Goal: Task Accomplishment & Management: Manage account settings

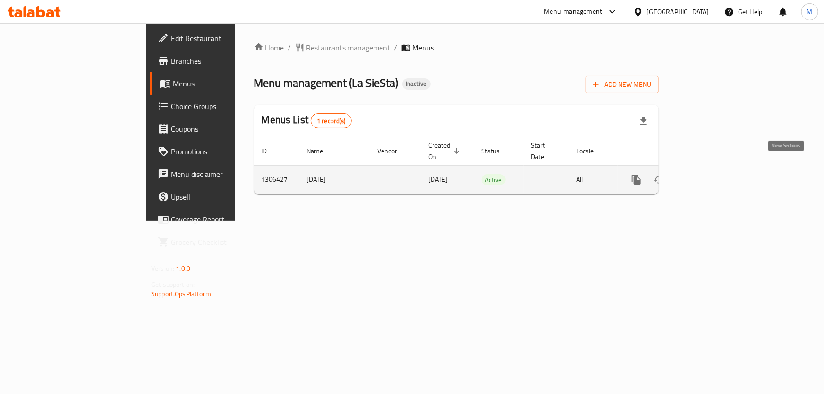
click at [710, 174] on icon "enhanced table" at bounding box center [704, 179] width 11 height 11
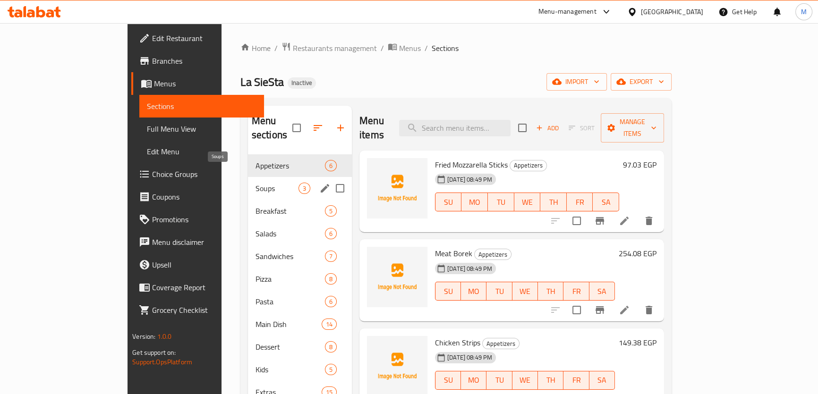
click at [256, 183] on span "Soups" at bounding box center [277, 188] width 43 height 11
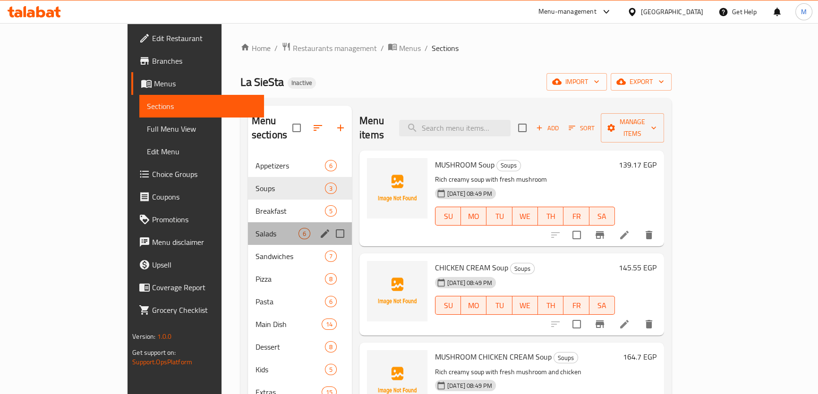
click at [248, 222] on div "Salads 6" at bounding box center [300, 233] width 104 height 23
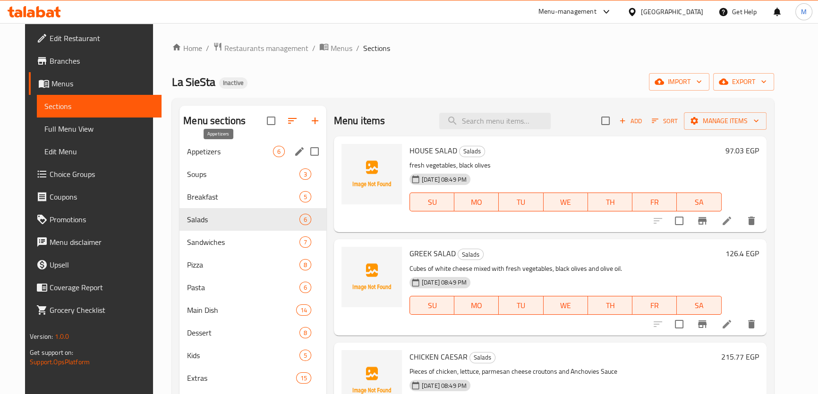
click at [196, 156] on span "Appetizers" at bounding box center [229, 151] width 85 height 11
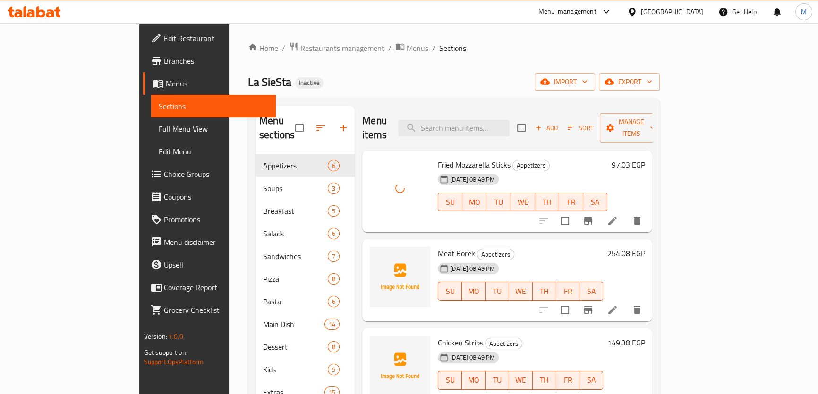
click at [438, 247] on span "Meat Borek" at bounding box center [456, 254] width 37 height 14
copy h6 "Borek"
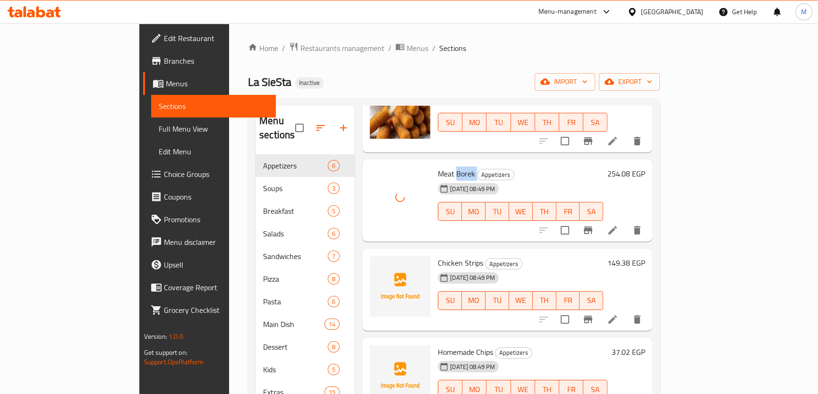
scroll to position [80, 0]
click at [441, 256] on span "Chicken Strips" at bounding box center [460, 263] width 45 height 14
copy h6 "Strips"
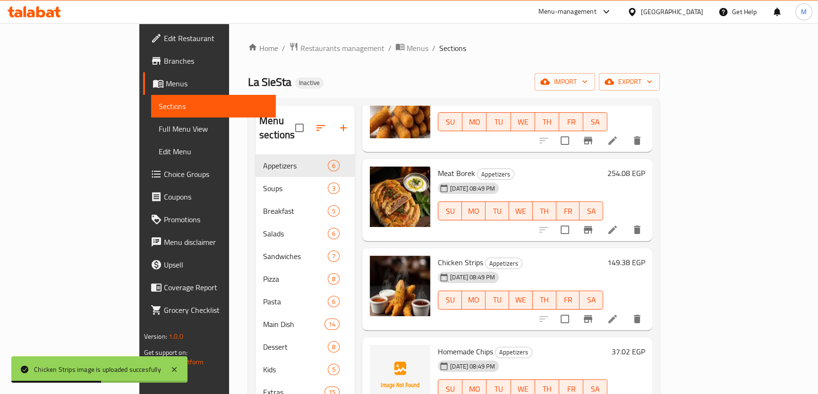
click at [438, 166] on span "Meat Borek" at bounding box center [456, 173] width 37 height 14
copy h6 "Meat Borek"
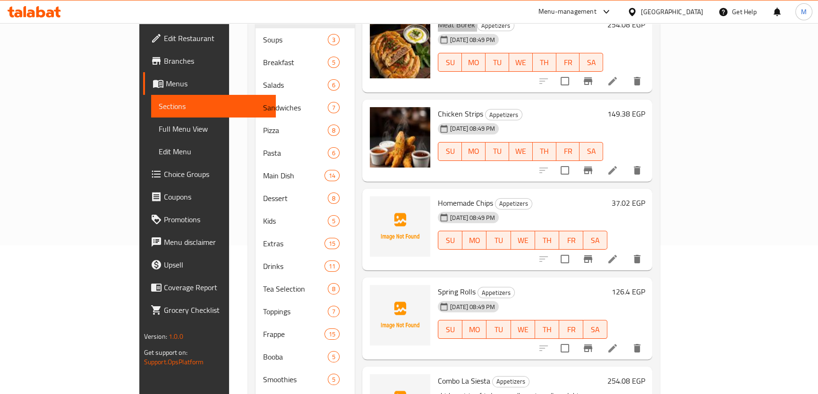
scroll to position [171, 0]
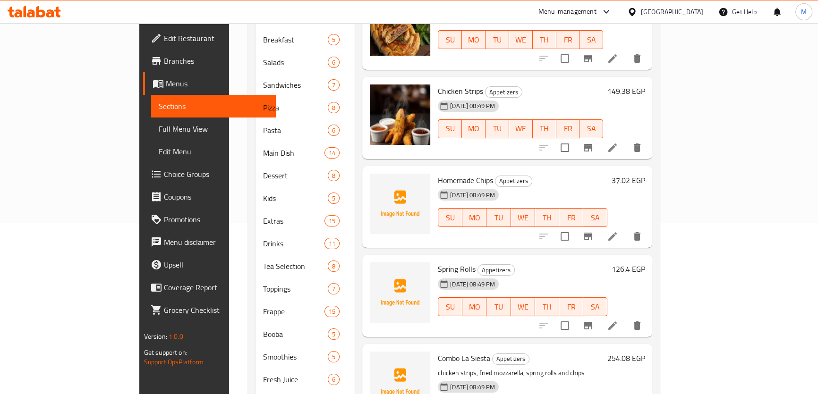
click at [448, 173] on span "Homemade Chips" at bounding box center [465, 180] width 55 height 14
drag, startPoint x: 448, startPoint y: 163, endPoint x: 168, endPoint y: 137, distance: 280.9
click at [448, 173] on span "Homemade Chips" at bounding box center [465, 180] width 55 height 14
copy span "Chips"
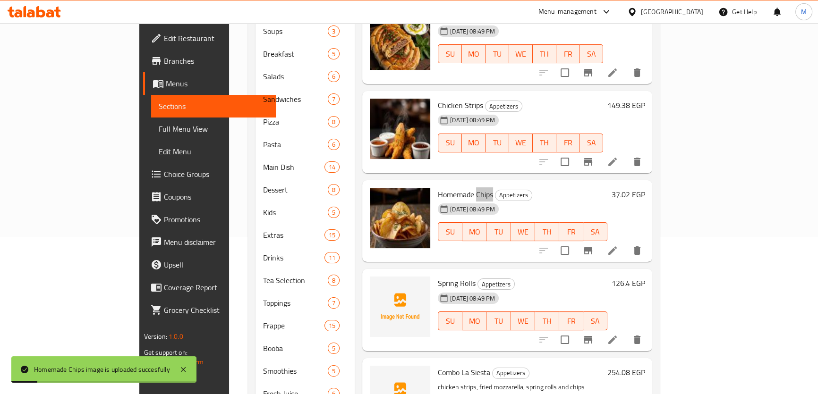
scroll to position [229, 0]
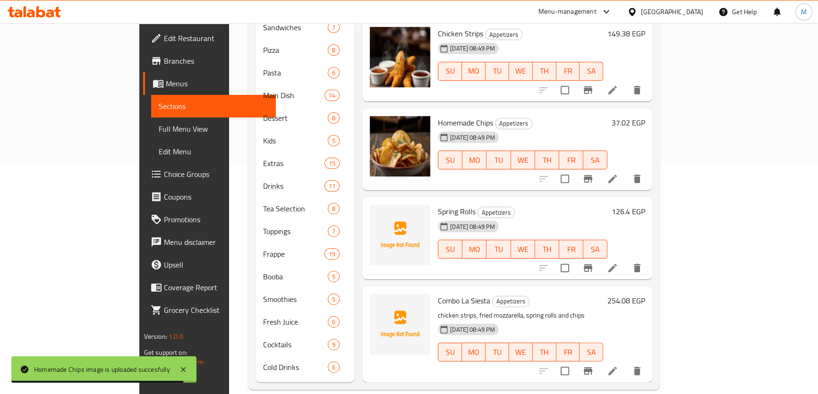
click at [438, 205] on span "Spring Rolls" at bounding box center [457, 212] width 38 height 14
copy h6 "Spring Rolls"
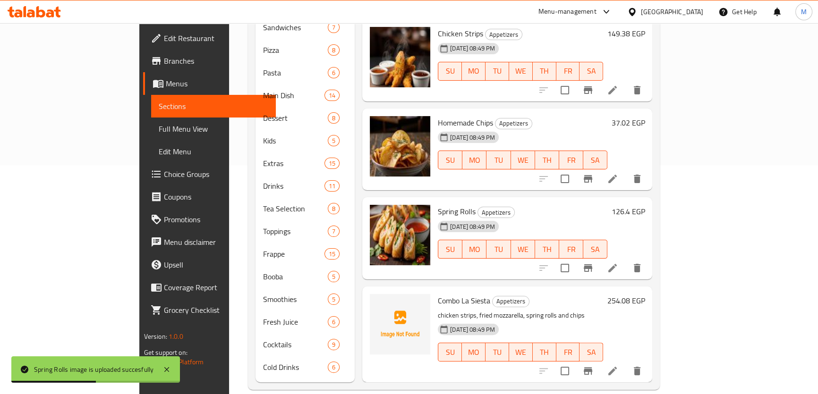
click at [438, 294] on span "Combo La Siesta" at bounding box center [464, 301] width 52 height 14
copy span "Combo"
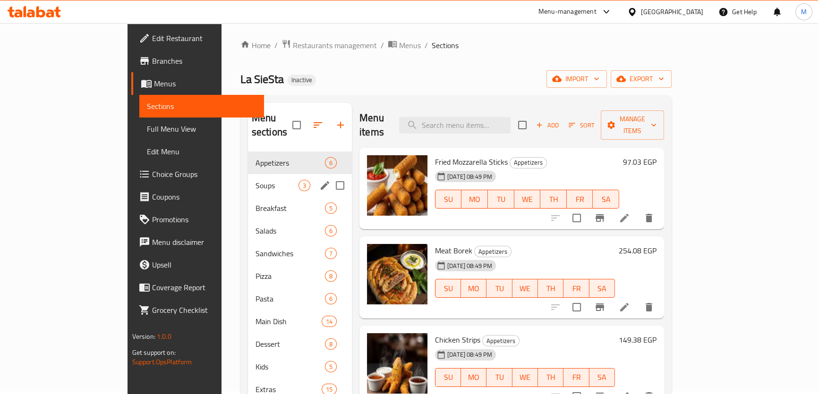
scroll to position [0, 0]
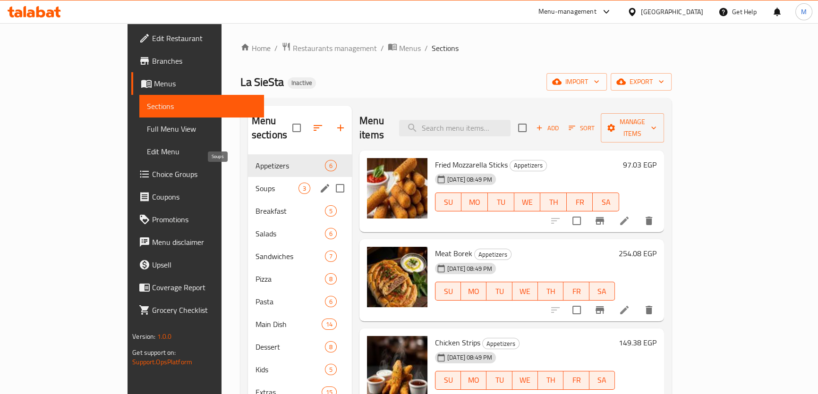
click at [256, 183] on span "Soups" at bounding box center [277, 188] width 43 height 11
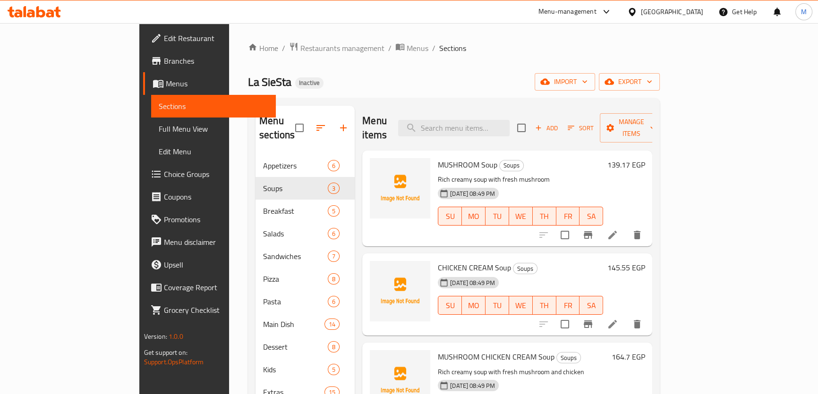
click at [438, 158] on span "MUSHROOM Soup" at bounding box center [468, 165] width 60 height 14
copy span "MUSHROOM"
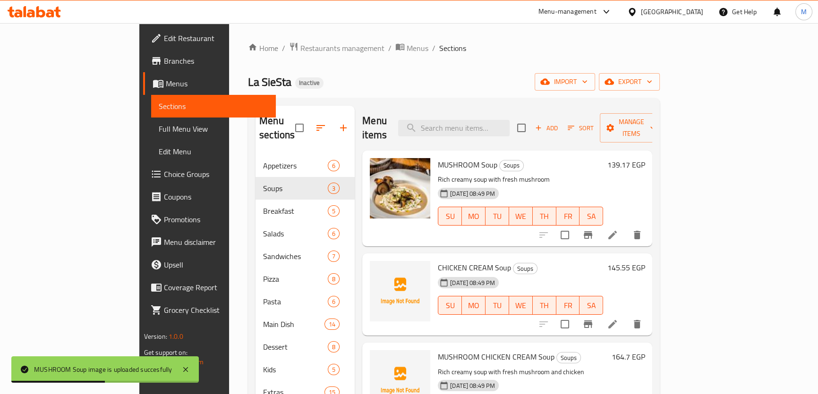
click at [438, 261] on span "CHICKEN CREAM Soup" at bounding box center [474, 268] width 73 height 14
copy h6 "CHICKEN CREAM Soup"
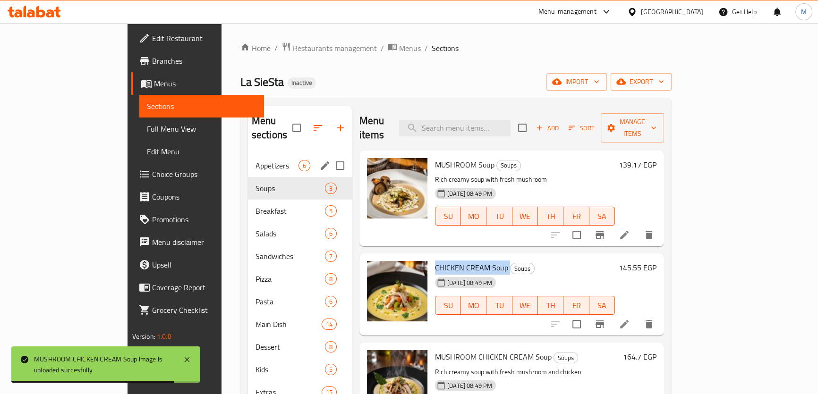
click at [248, 154] on div "Appetizers 6" at bounding box center [300, 165] width 104 height 23
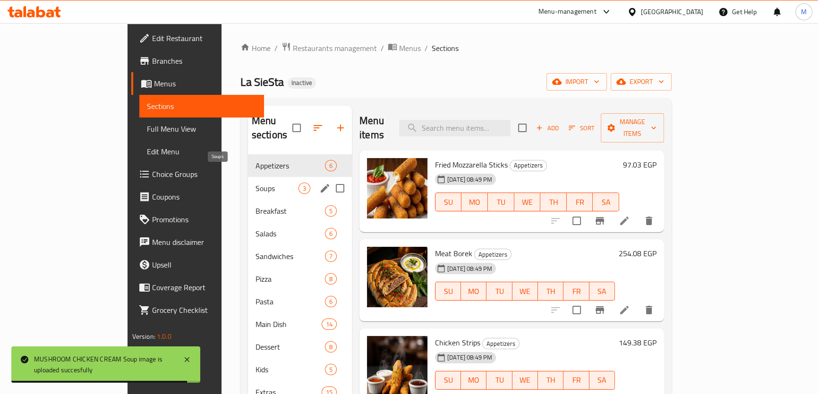
click at [256, 183] on span "Soups" at bounding box center [277, 188] width 43 height 11
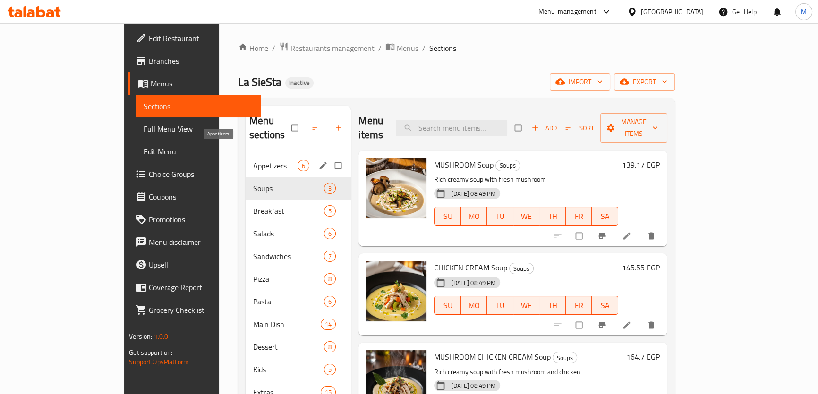
click at [253, 160] on span "Appetizers" at bounding box center [275, 165] width 44 height 11
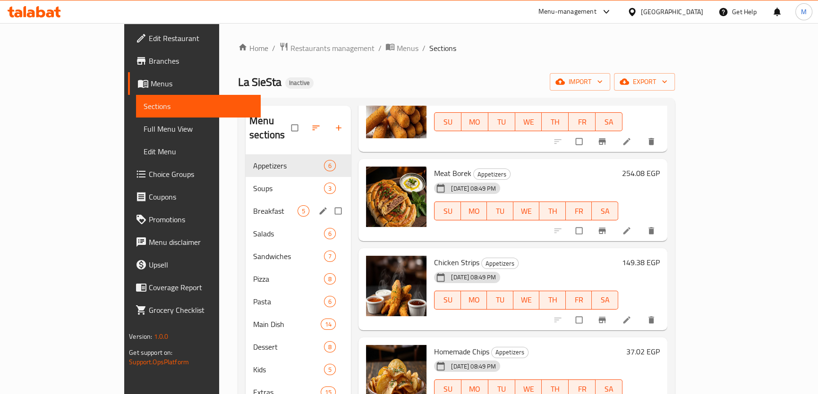
click at [253, 183] on span "Soups" at bounding box center [288, 188] width 71 height 11
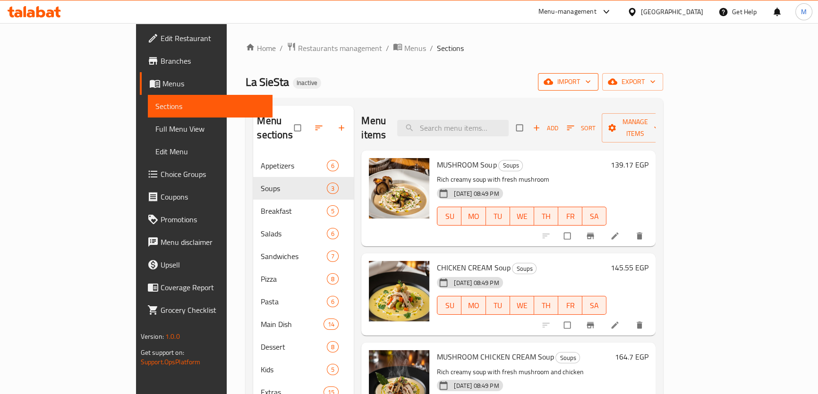
click at [591, 84] on span "import" at bounding box center [568, 82] width 45 height 12
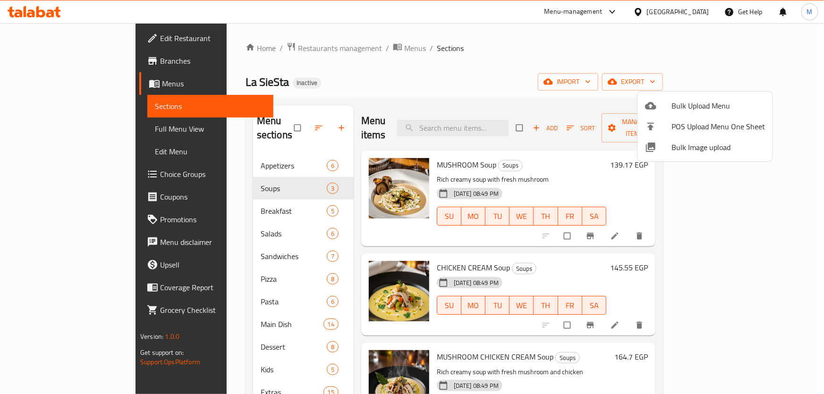
click at [690, 142] on span "Bulk Image upload" at bounding box center [719, 147] width 94 height 11
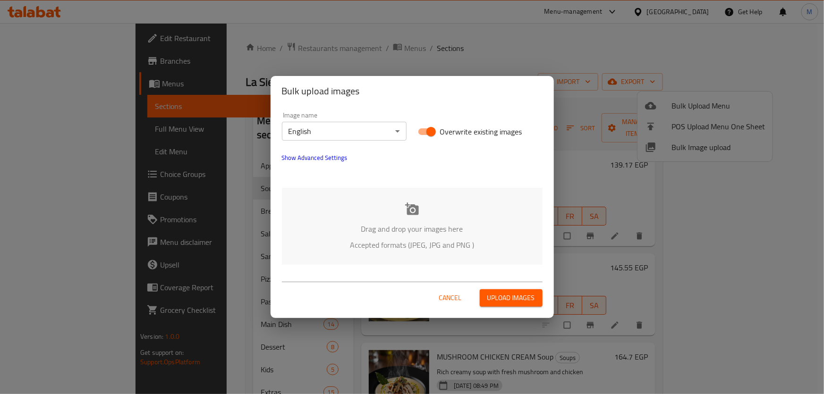
click at [432, 131] on input "Overwrite existing images" at bounding box center [431, 132] width 54 height 18
checkbox input "false"
click at [418, 209] on icon at bounding box center [412, 209] width 14 height 12
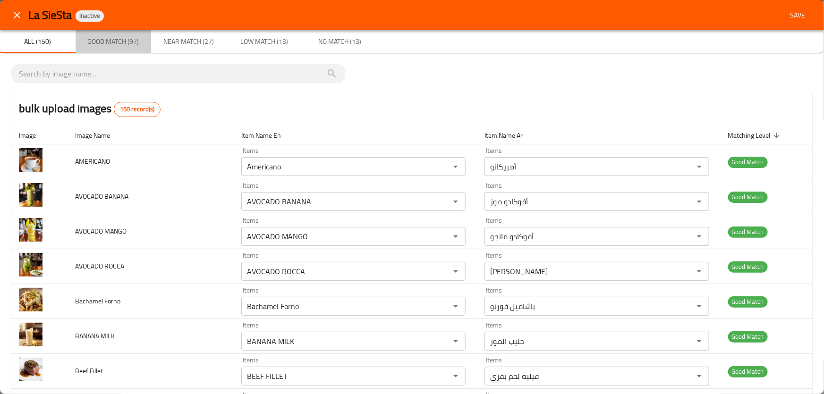
click at [99, 45] on span "Good Match (97)" at bounding box center [113, 42] width 64 height 12
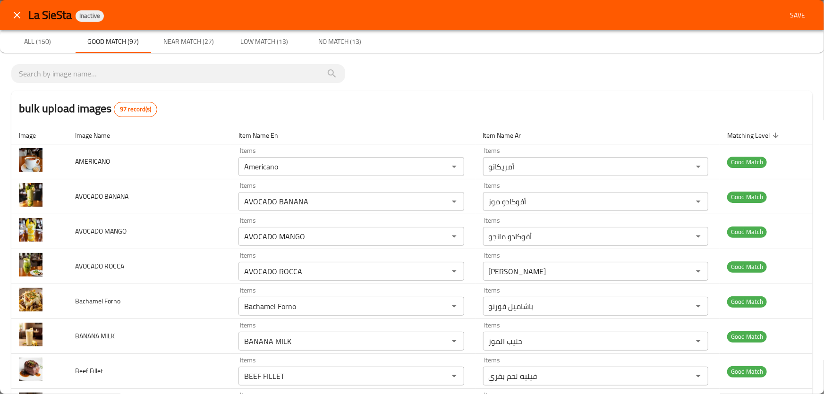
click at [29, 40] on span "All (150)" at bounding box center [38, 42] width 64 height 12
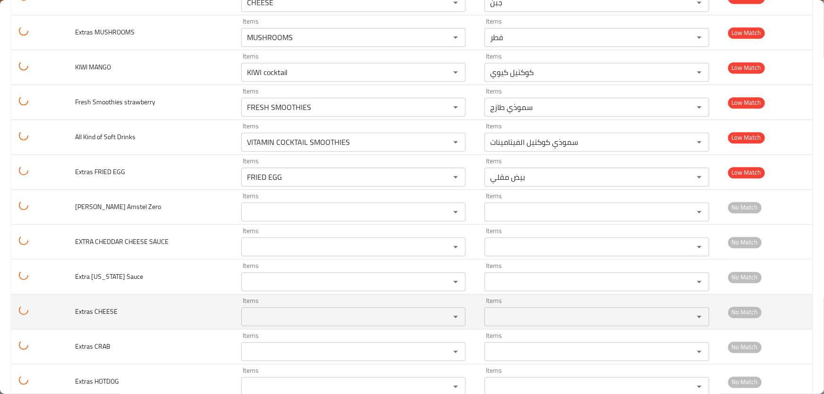
scroll to position [4700, 0]
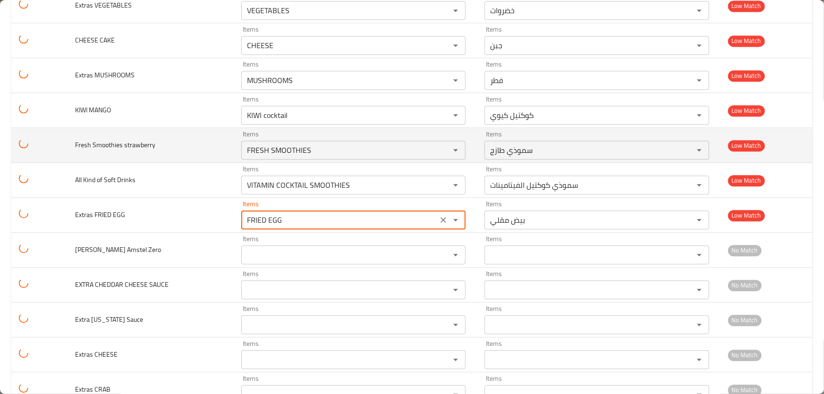
drag, startPoint x: 283, startPoint y: 212, endPoint x: 47, endPoint y: 136, distance: 248.1
click at [187, 205] on tr "Extras FRIED EGG Items FRIED EGG Items Items بيض مقلي Items Low Match" at bounding box center [412, 215] width 802 height 35
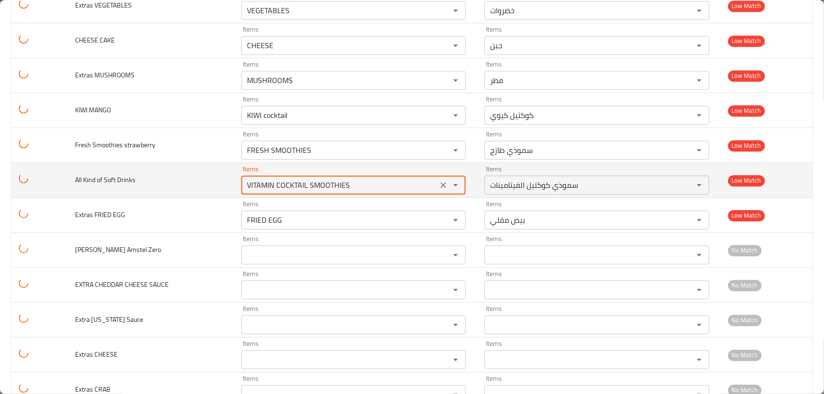
click at [364, 179] on Drinks "VITAMIN COCKTAIL SMOOTHIES" at bounding box center [339, 185] width 191 height 13
click at [111, 174] on span "All Kind of Soft Drinks" at bounding box center [105, 180] width 60 height 12
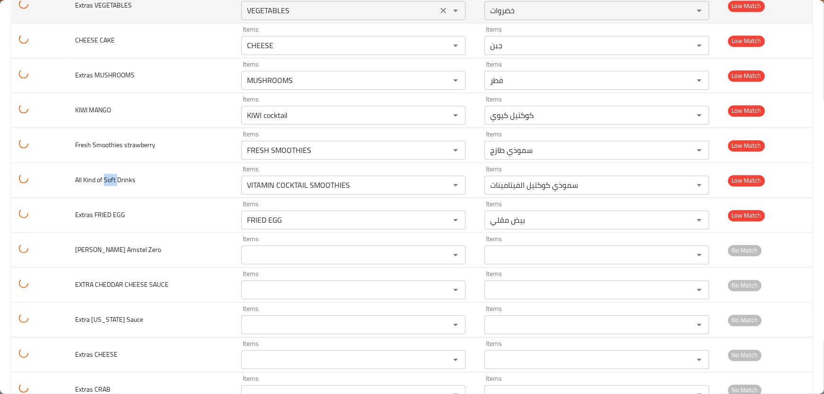
copy span "Soft"
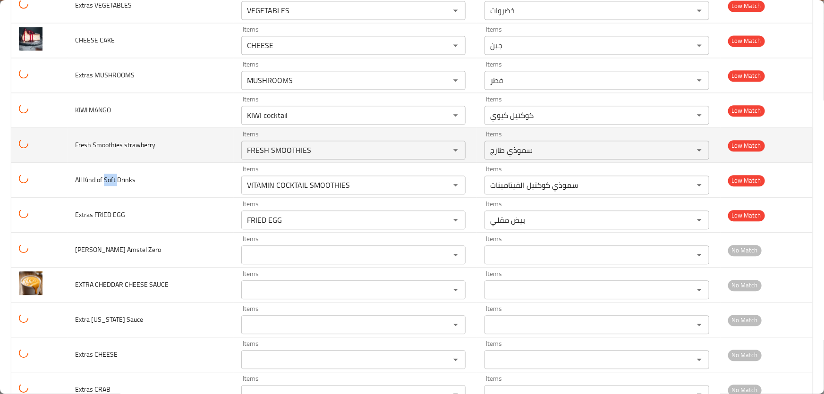
click at [439, 180] on icon "Clear" at bounding box center [443, 184] width 9 height 9
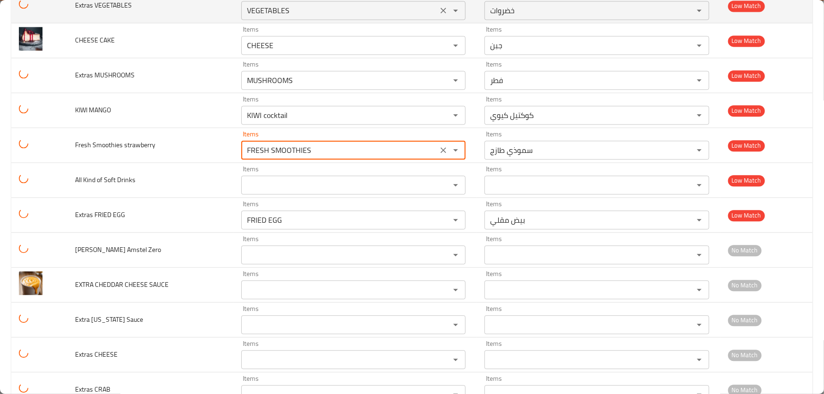
drag, startPoint x: 263, startPoint y: 142, endPoint x: 439, endPoint y: 5, distance: 223.2
click at [188, 142] on tr "Fresh Smoothies strawberry Items FRESH SMOOTHIES Items Items سموذي طازج Items L…" at bounding box center [412, 145] width 802 height 35
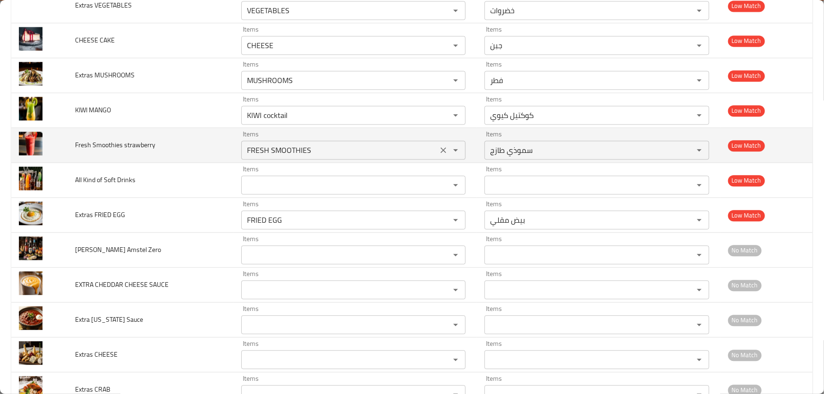
drag, startPoint x: 432, startPoint y: 139, endPoint x: 400, endPoint y: 135, distance: 32.4
click at [437, 144] on button "Clear" at bounding box center [443, 150] width 13 height 13
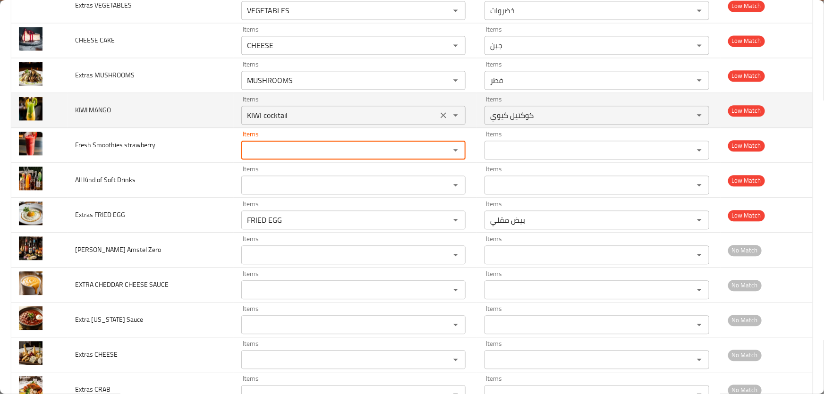
click at [307, 109] on MANGO "KIWI cocktail" at bounding box center [339, 115] width 191 height 13
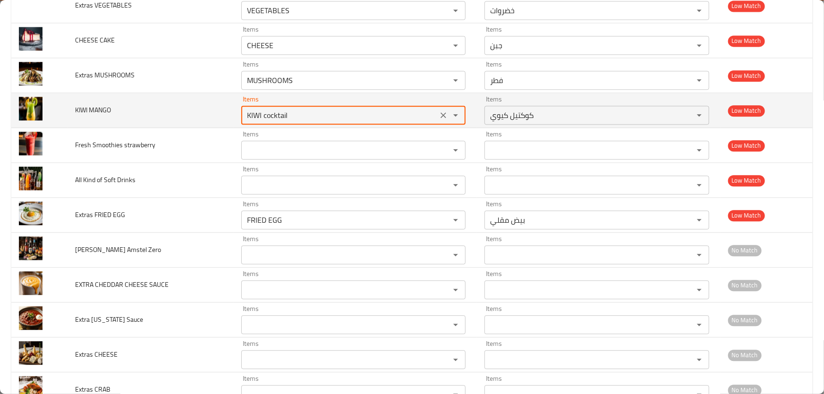
click at [307, 109] on MANGO "KIWI cocktail" at bounding box center [339, 115] width 191 height 13
click at [313, 109] on MANGO "KIWI cocktail" at bounding box center [339, 115] width 191 height 13
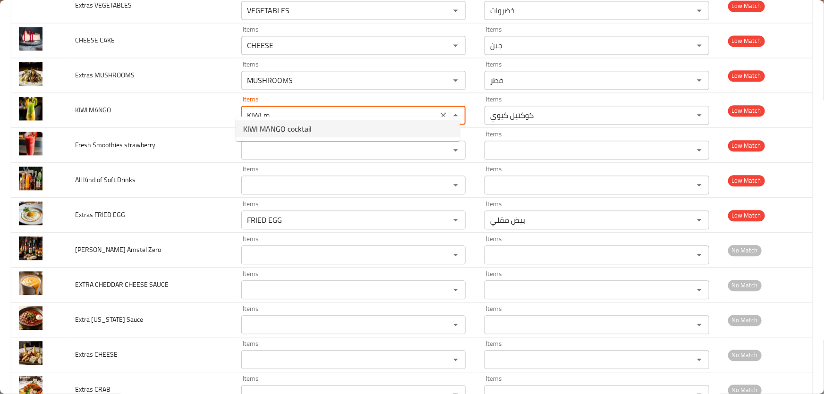
click at [288, 128] on span "KIWI MANGO cocktail" at bounding box center [277, 128] width 68 height 11
type MANGO "KIWI MANGO cocktail"
type MANGO-ar "كوكتيل كيوي مانجو"
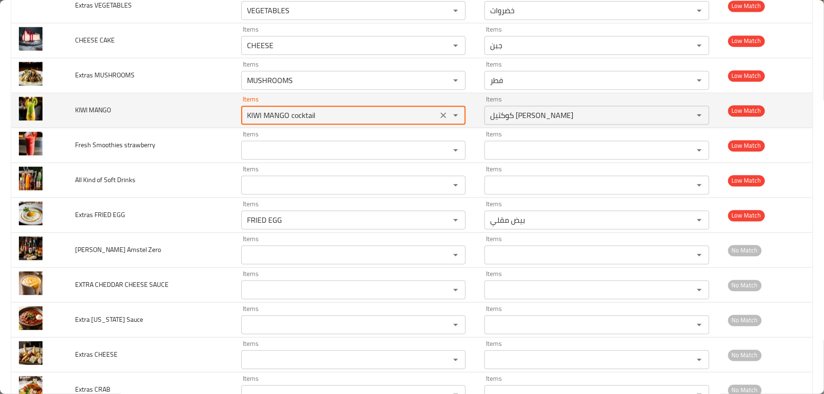
type MANGO "KIWI MANGO cocktail"
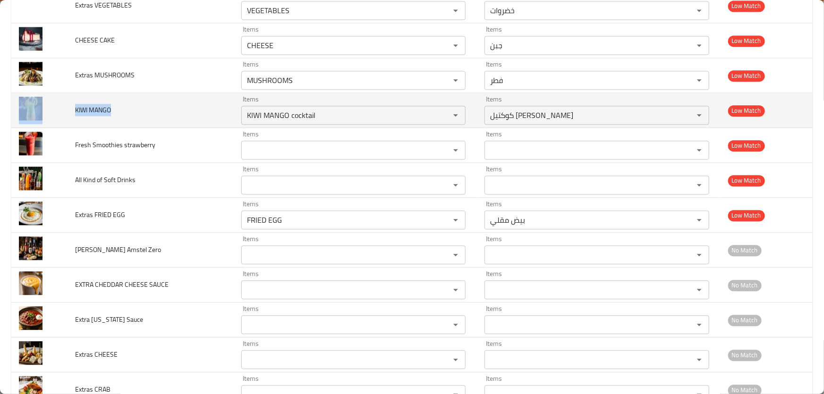
drag, startPoint x: 62, startPoint y: 99, endPoint x: 37, endPoint y: 99, distance: 25.5
click at [38, 99] on tr "KIWI MANGO Items KIWI MANGO cocktail Items Items كوكتيل كيوي مانجو Items Low Ma…" at bounding box center [412, 110] width 802 height 35
copy tr "KIWI MANGO"
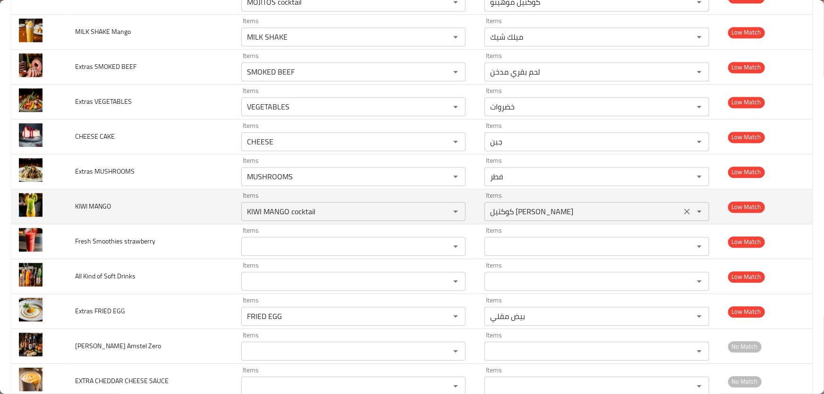
scroll to position [3528, 0]
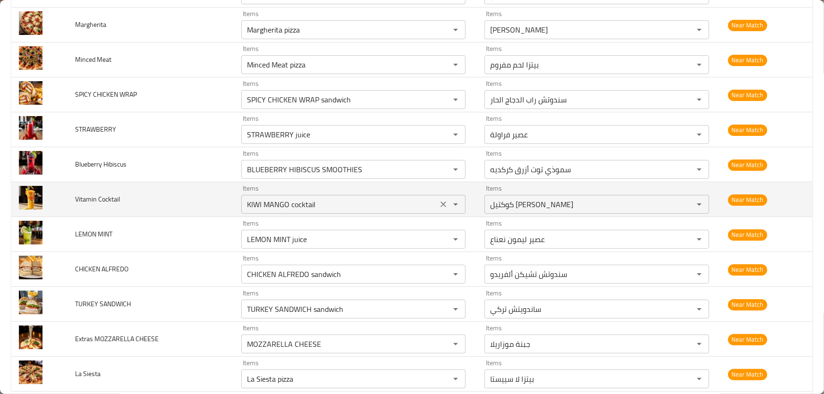
click at [439, 200] on icon "Clear" at bounding box center [443, 204] width 9 height 9
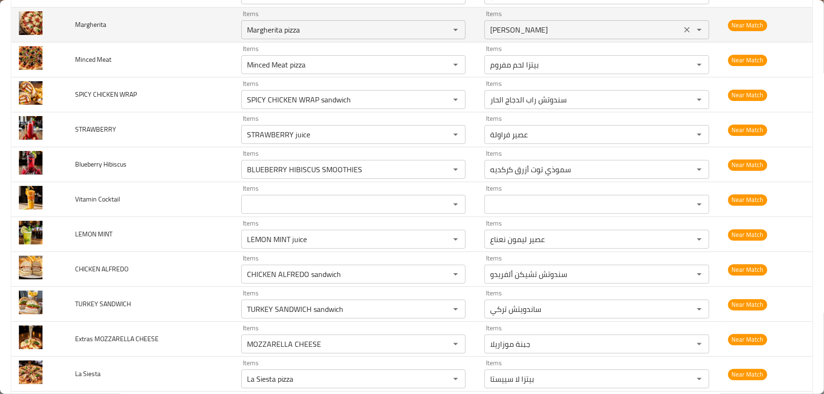
scroll to position [4604, 0]
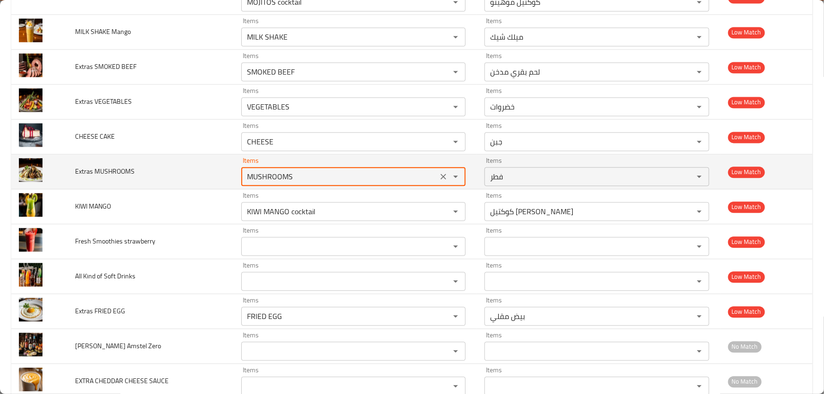
click at [325, 170] on MUSHROOMS "MUSHROOMS" at bounding box center [339, 176] width 191 height 13
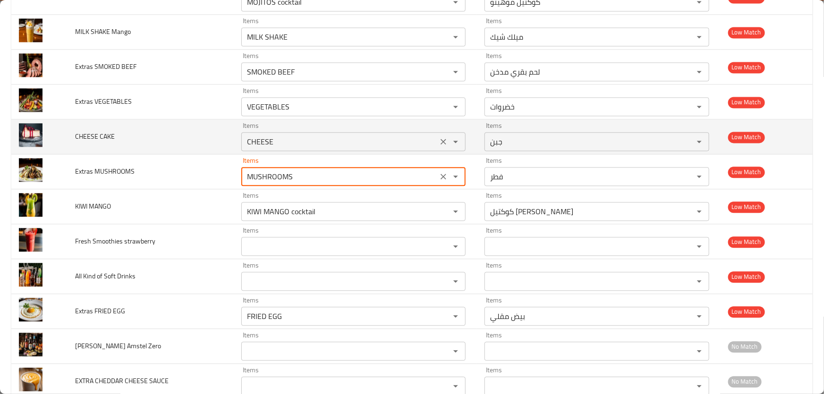
click at [292, 135] on CAKE "CHEESE" at bounding box center [339, 141] width 191 height 13
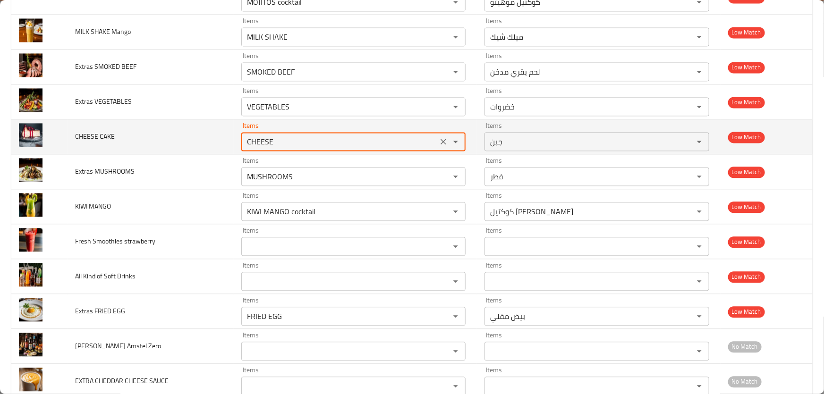
click at [308, 135] on CAKE "CHEESE" at bounding box center [339, 141] width 191 height 13
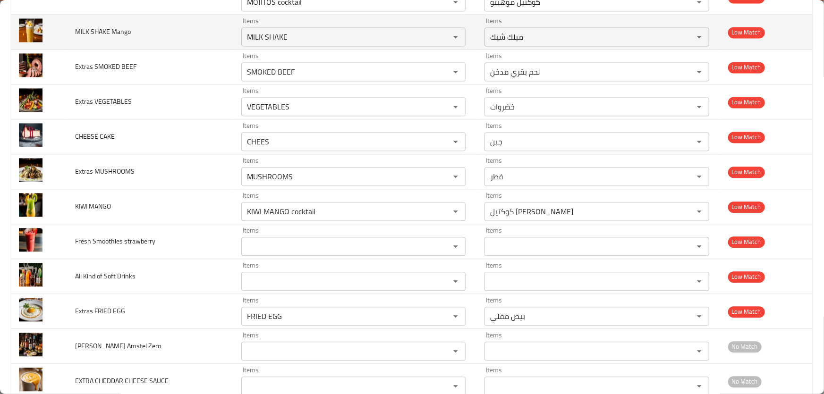
type CAKE "CHEESE"
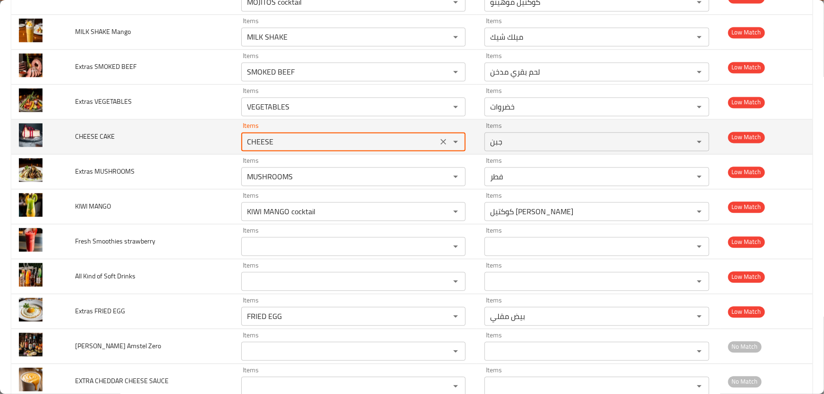
click at [439, 137] on icon "Clear" at bounding box center [443, 141] width 9 height 9
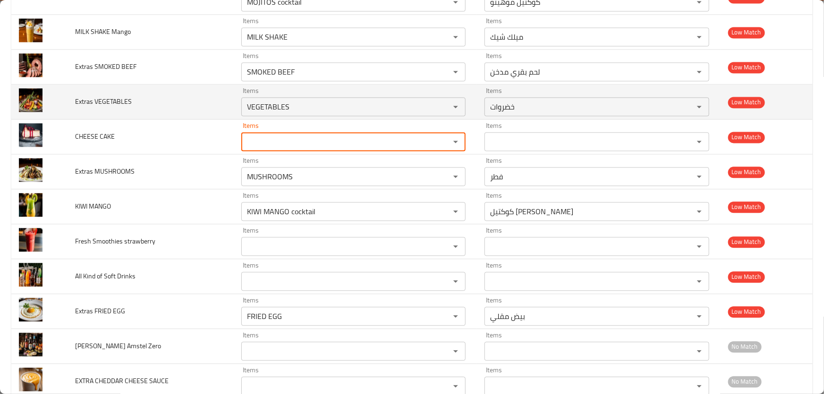
click at [170, 101] on td "Extras VEGETABLES" at bounding box center [151, 102] width 167 height 35
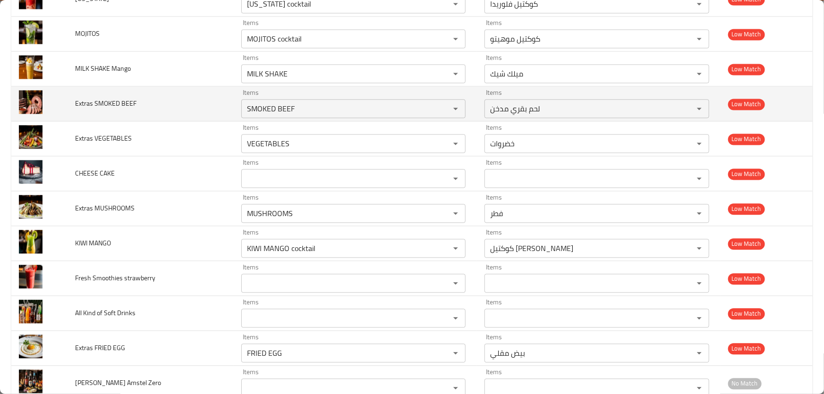
scroll to position [4518, 0]
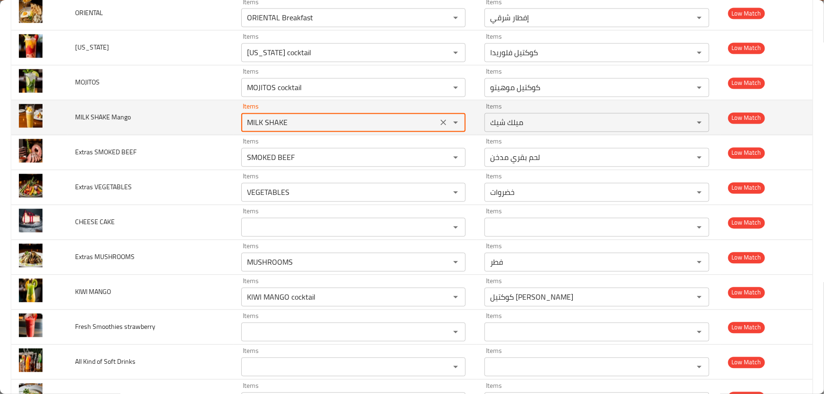
click at [341, 116] on Mango "MILK SHAKE" at bounding box center [339, 122] width 191 height 13
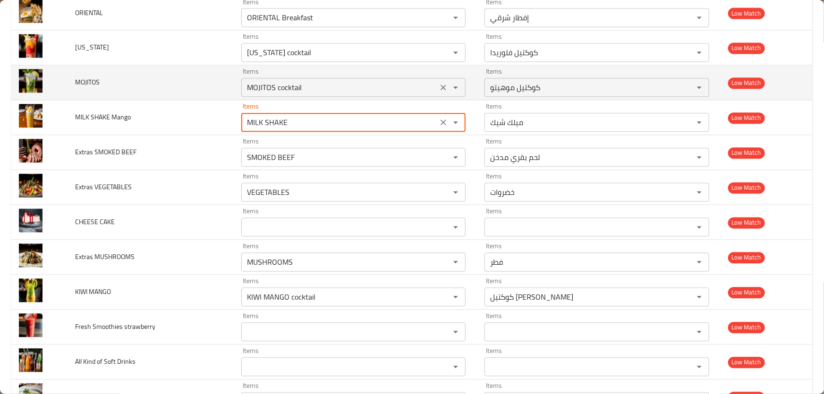
click at [439, 118] on icon "Clear" at bounding box center [443, 122] width 9 height 9
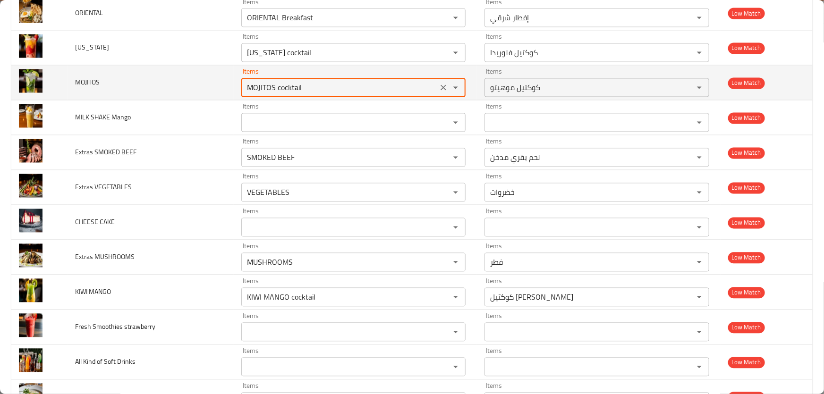
click at [313, 81] on input "MOJITOS cocktail" at bounding box center [339, 87] width 191 height 13
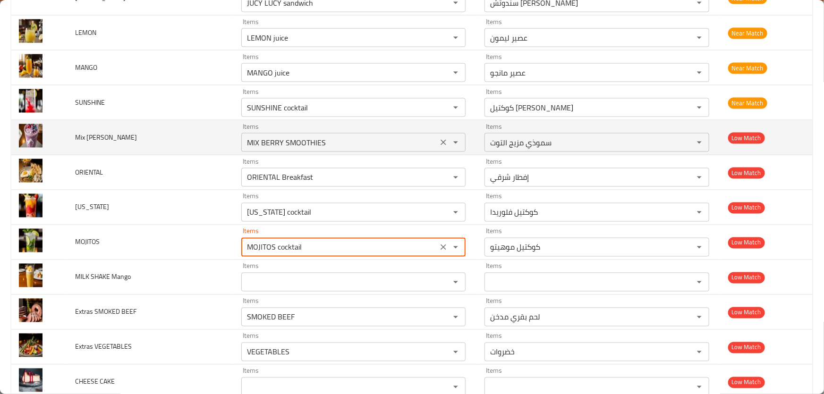
scroll to position [4346, 0]
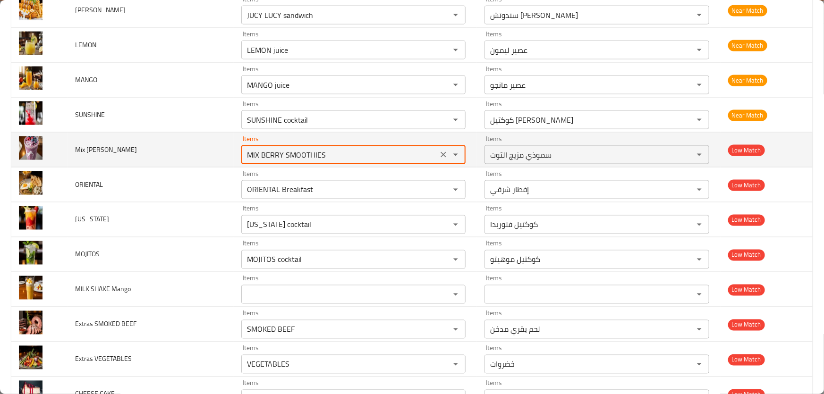
click at [350, 148] on Berry "MIX BERRY SMOOTHIES" at bounding box center [339, 154] width 191 height 13
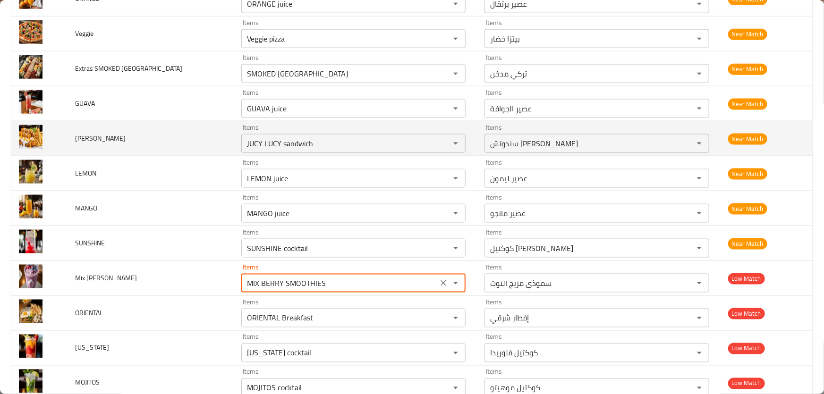
scroll to position [4175, 0]
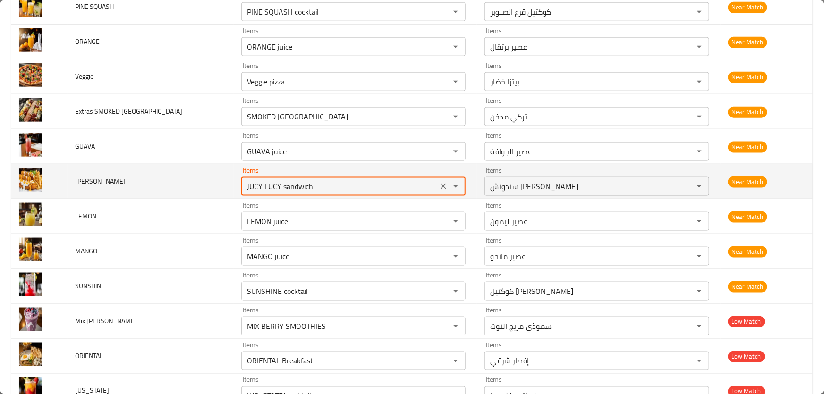
drag, startPoint x: 345, startPoint y: 176, endPoint x: 137, endPoint y: 176, distance: 208.3
click at [153, 176] on tr "JUCY LUCY Items JUCY LUCY sandwich Items Items سندوتش جوسي لوسي Items Near Match" at bounding box center [412, 181] width 802 height 35
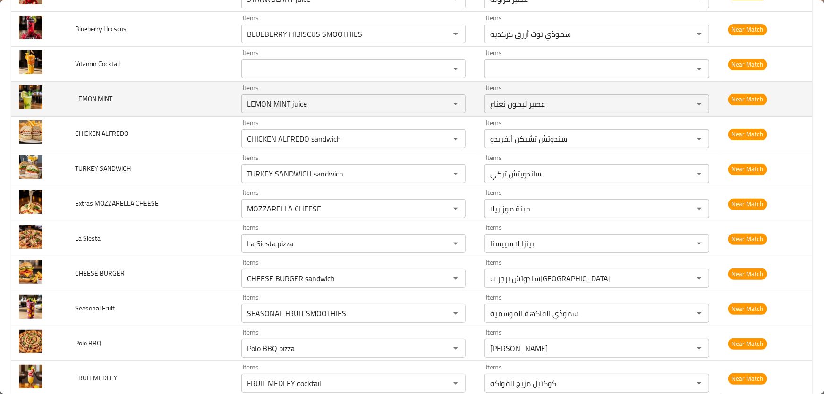
scroll to position [3616, 0]
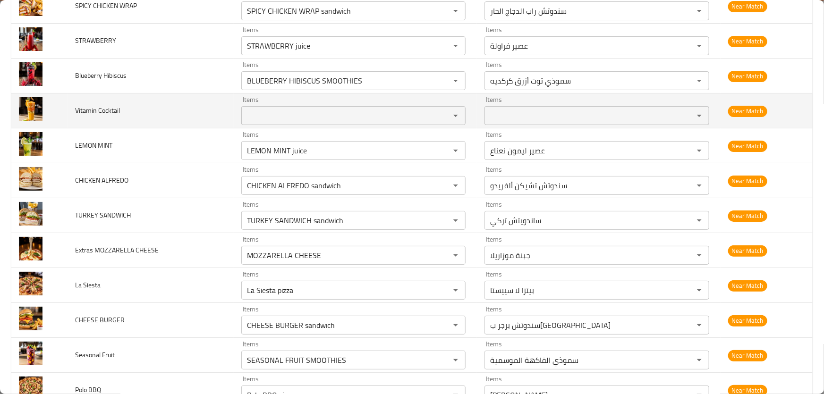
click at [301, 109] on Cocktail "Items" at bounding box center [339, 115] width 191 height 13
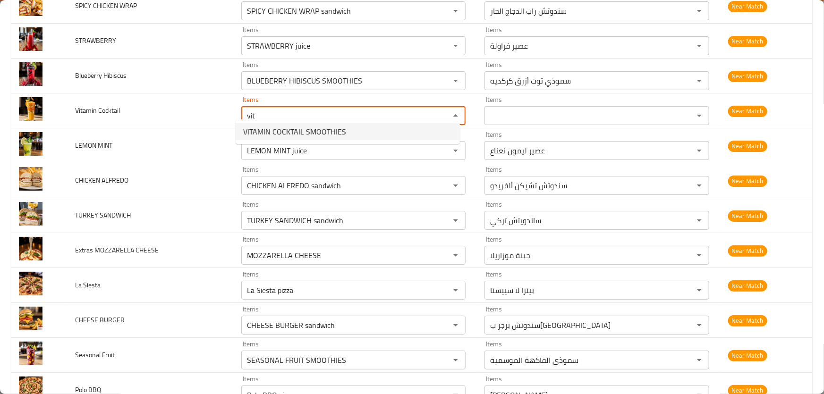
click at [308, 128] on span "VITAMIN COCKTAIL SMOOTHIES" at bounding box center [294, 131] width 103 height 11
type Cocktail "VITAMIN COCKTAIL SMOOTHIES"
type Cocktail-ar "سموذي كوكتيل الفيتامينات"
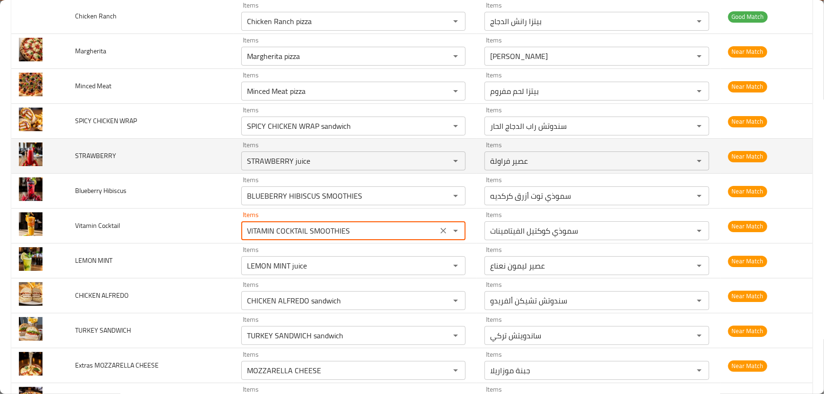
scroll to position [3487, 0]
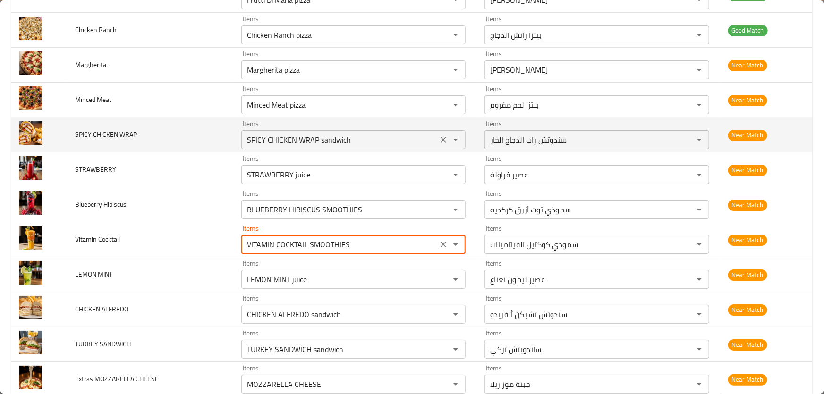
type Cocktail "VITAMIN COCKTAIL SMOOTHIES"
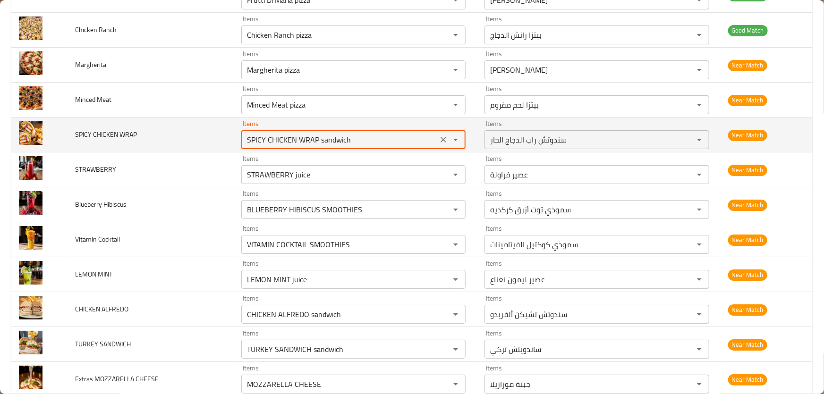
drag, startPoint x: 356, startPoint y: 132, endPoint x: 205, endPoint y: 134, distance: 151.2
click at [205, 134] on tr "SPICY CHICKEN WRAP Items SPICY CHICKEN WRAP sandwich Items Items سندوتش راب الد…" at bounding box center [412, 135] width 802 height 35
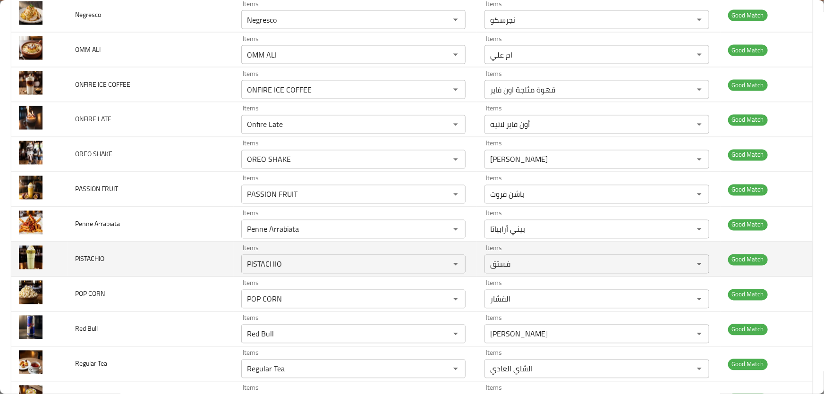
scroll to position [2586, 0]
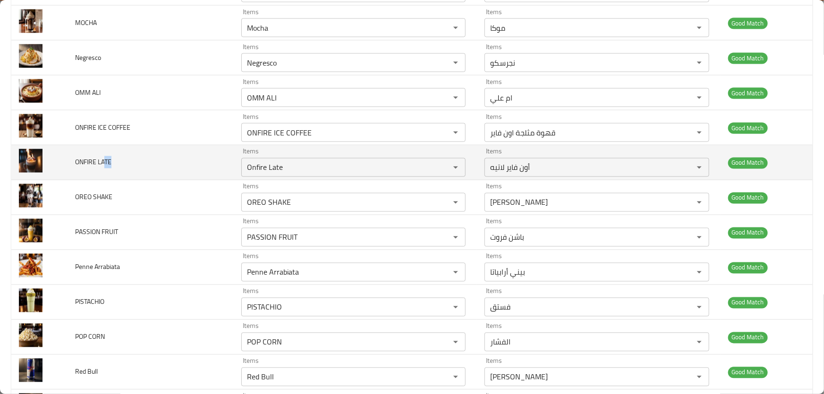
drag, startPoint x: 114, startPoint y: 160, endPoint x: 104, endPoint y: 158, distance: 10.0
click at [104, 159] on td "ONFIRE LATE" at bounding box center [151, 162] width 167 height 35
click at [116, 156] on td "ONFIRE LATE" at bounding box center [151, 162] width 167 height 35
drag, startPoint x: 118, startPoint y: 156, endPoint x: 61, endPoint y: 156, distance: 56.2
click at [61, 156] on tr "ONFIRE LATE Items Onfire Late Items Items أون فاير لاتيه Items Good Match" at bounding box center [412, 162] width 802 height 35
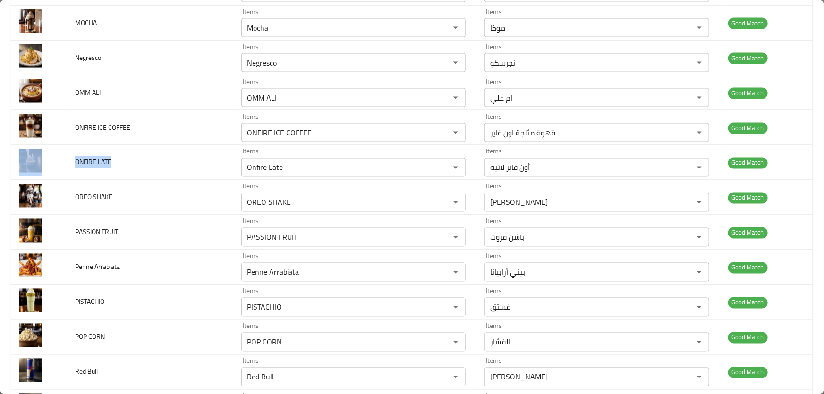
copy tr "ONFIRE LATE"
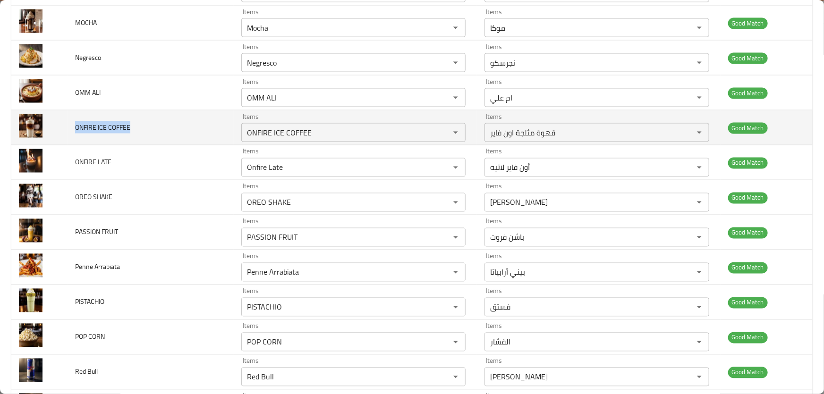
drag, startPoint x: 133, startPoint y: 120, endPoint x: 68, endPoint y: 123, distance: 65.2
click at [68, 123] on td "ONFIRE ICE COFFEE" at bounding box center [151, 128] width 167 height 35
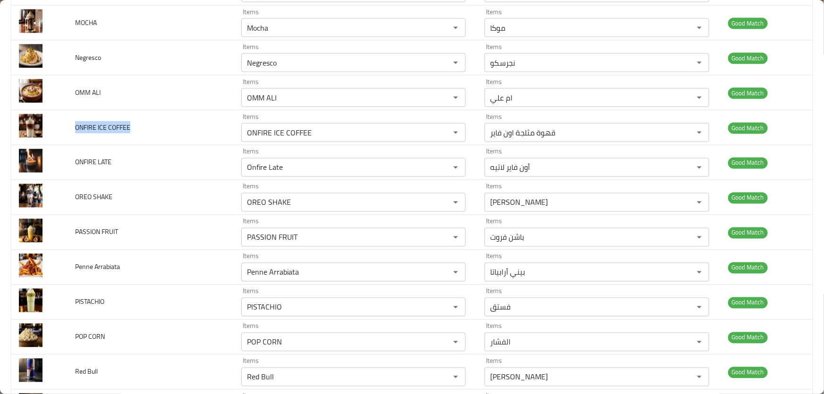
copy span "ONFIRE ICE COFFEE"
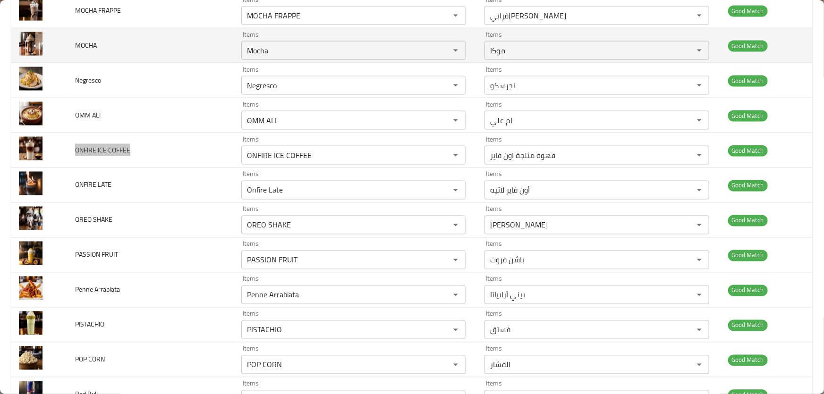
scroll to position [2500, 0]
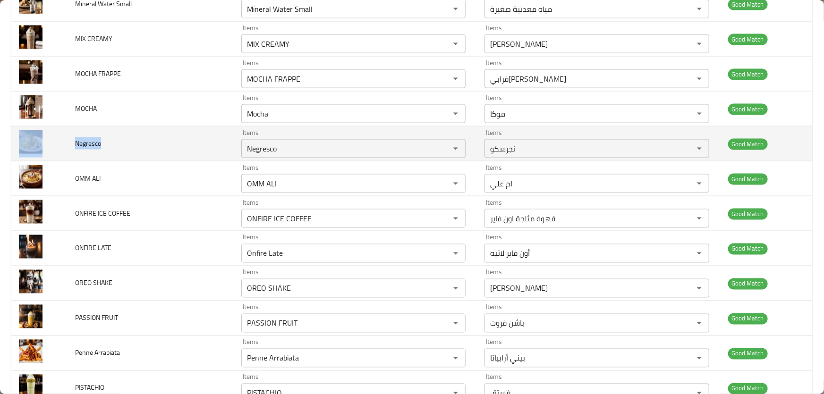
drag, startPoint x: 111, startPoint y: 138, endPoint x: 35, endPoint y: 138, distance: 76.0
click at [60, 141] on tr "Negresco Items Negresco Items Items نجرسكو Items Good Match" at bounding box center [412, 144] width 802 height 35
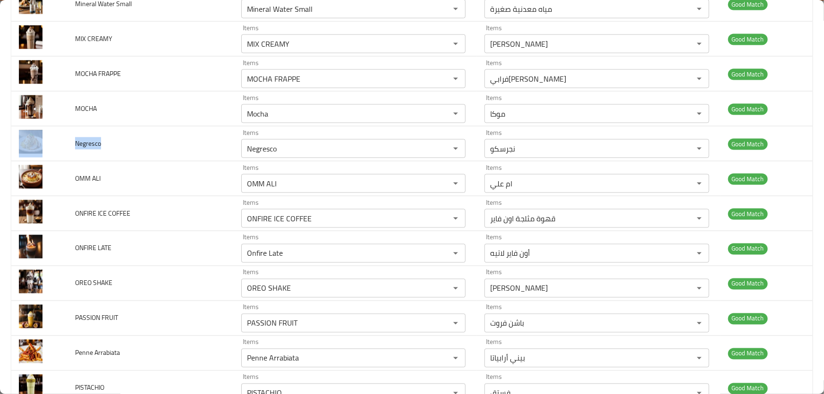
copy tr "Negresco"
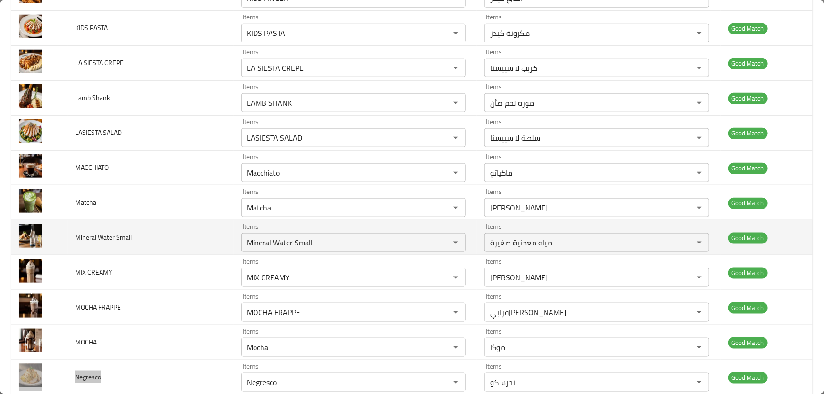
scroll to position [2242, 0]
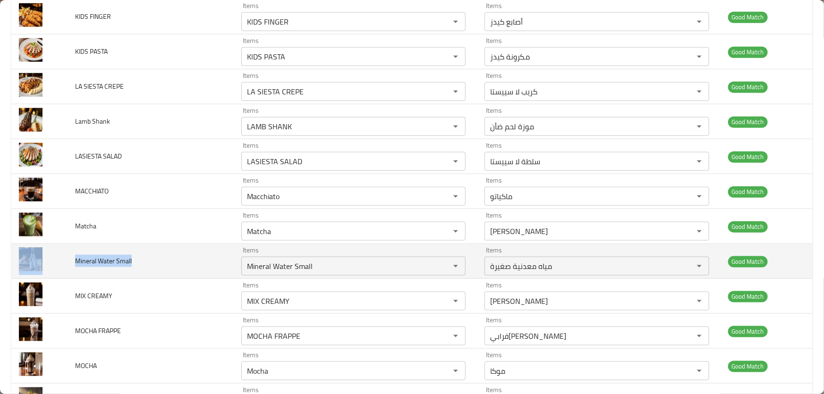
drag, startPoint x: 90, startPoint y: 258, endPoint x: 23, endPoint y: 258, distance: 67.1
click at [23, 258] on tr "Mineral Water Small Items Mineral Water Small Items Items مياه معدنية صغيرة Ite…" at bounding box center [412, 261] width 802 height 35
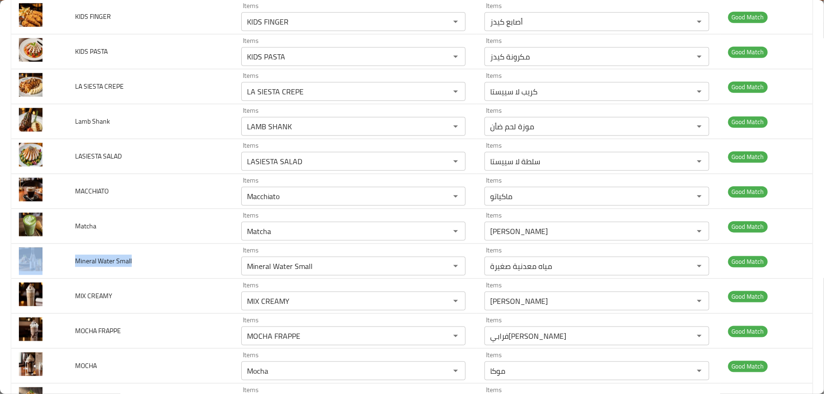
copy tr "Mineral Water Small"
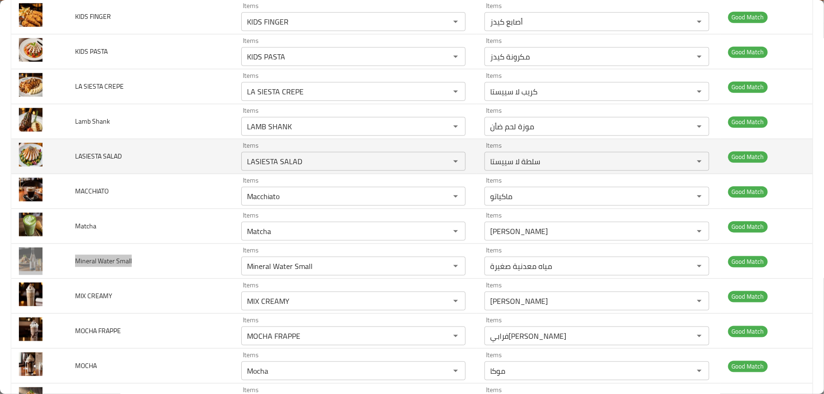
scroll to position [2199, 0]
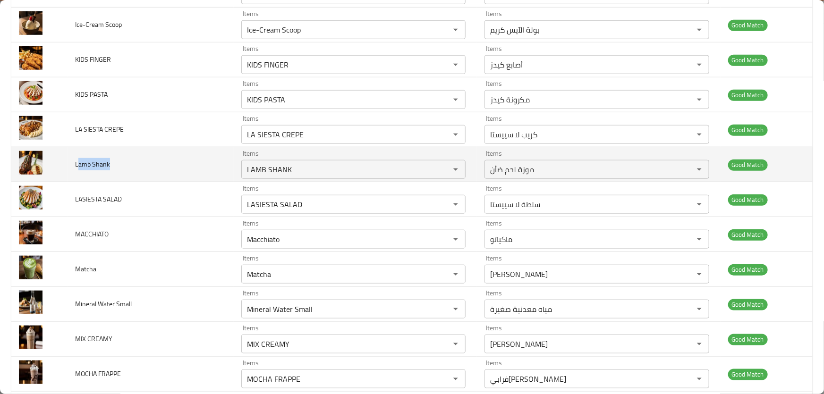
drag, startPoint x: 117, startPoint y: 162, endPoint x: 74, endPoint y: 162, distance: 43.0
click at [75, 162] on td "Lamb Shank" at bounding box center [151, 164] width 167 height 35
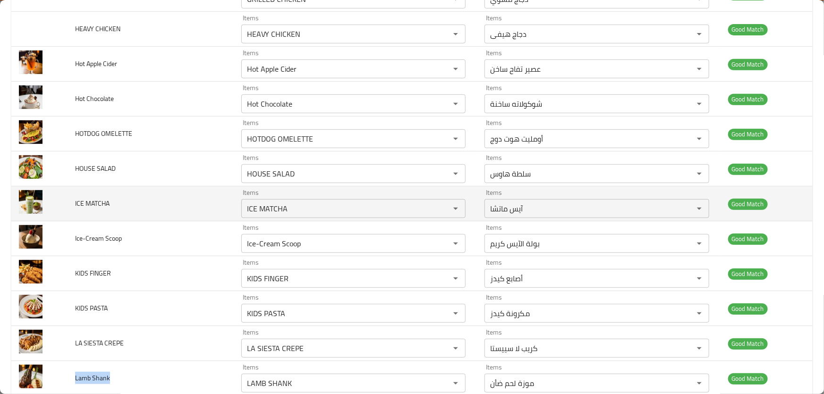
scroll to position [1984, 0]
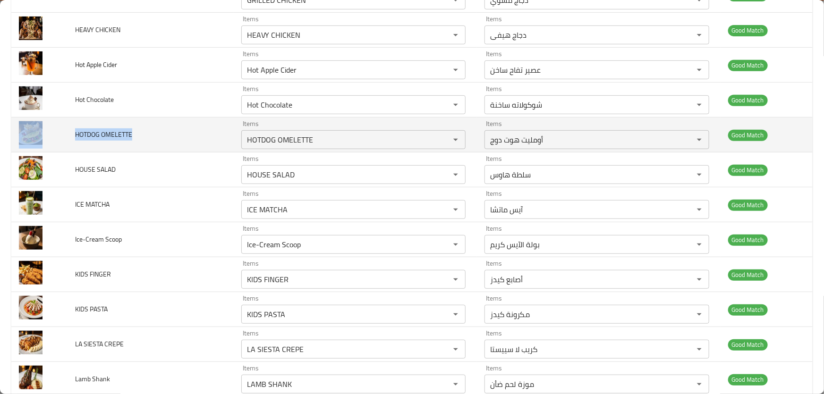
drag, startPoint x: 138, startPoint y: 134, endPoint x: 64, endPoint y: 134, distance: 74.2
click at [64, 134] on tr "HOTDOG OMELETTE Items HOTDOG OMELETTE Items Items أومليت هوت دوج Items Good Mat…" at bounding box center [412, 135] width 802 height 35
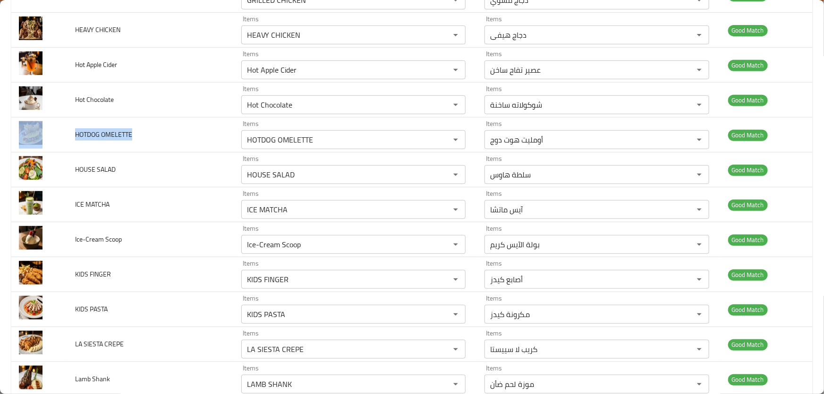
copy tr "HOTDOG OMELETTE"
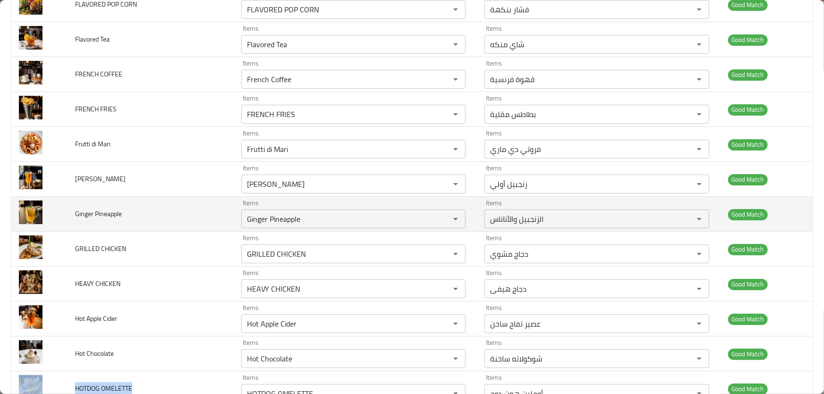
scroll to position [1727, 0]
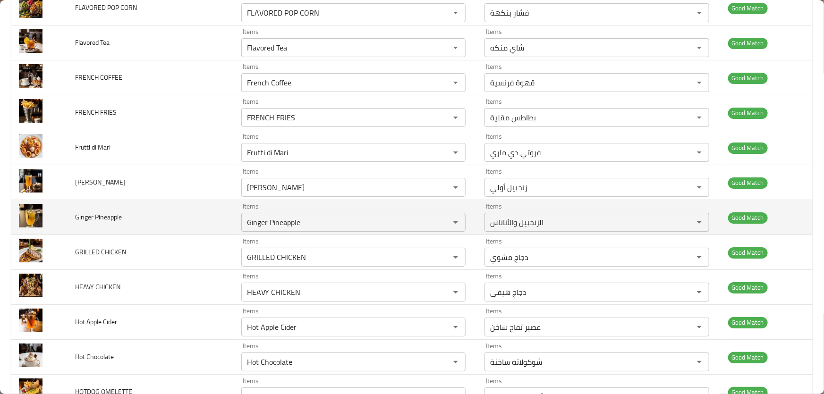
click at [185, 156] on td "Frutti di Mari" at bounding box center [151, 147] width 167 height 35
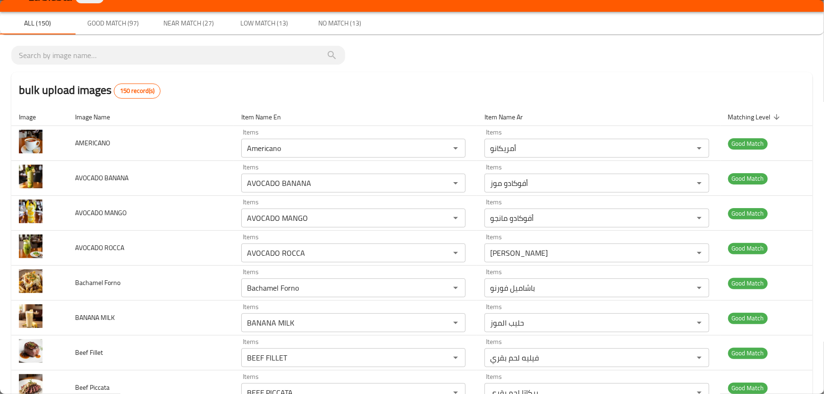
scroll to position [0, 0]
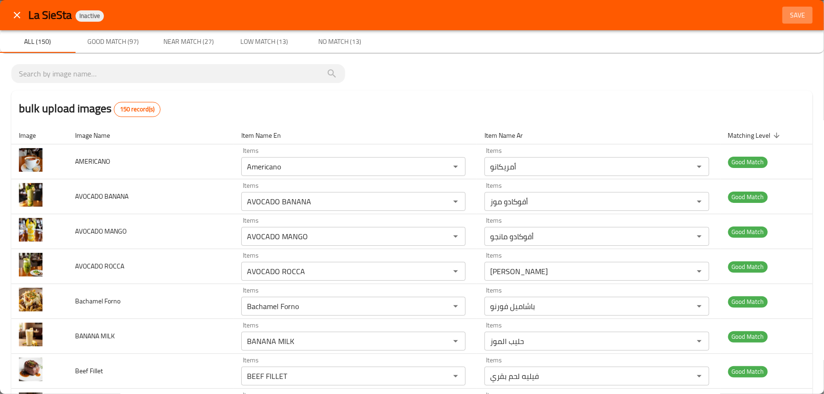
click at [795, 15] on span "Save" at bounding box center [797, 15] width 23 height 12
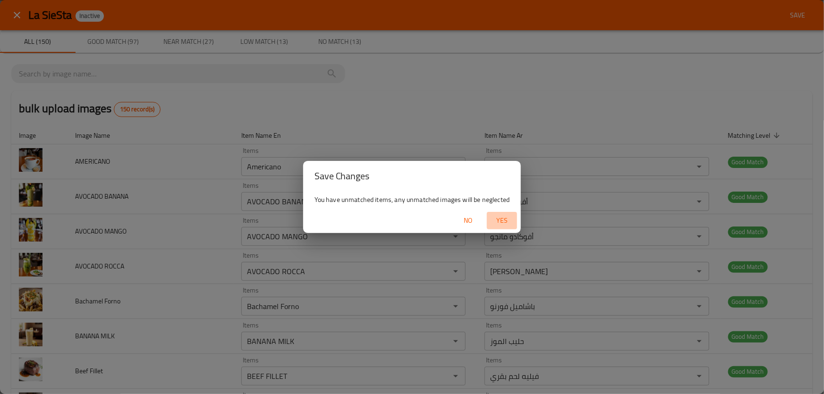
click at [500, 216] on span "Yes" at bounding box center [502, 221] width 23 height 12
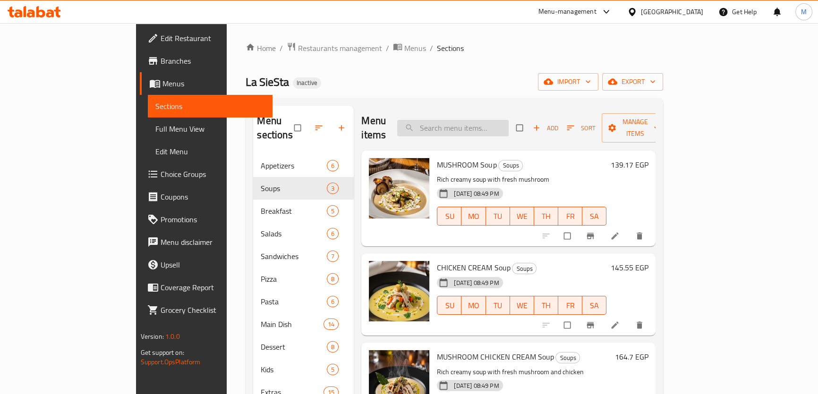
click at [509, 120] on input "search" at bounding box center [452, 128] width 111 height 17
paste input "FRIED EGG"
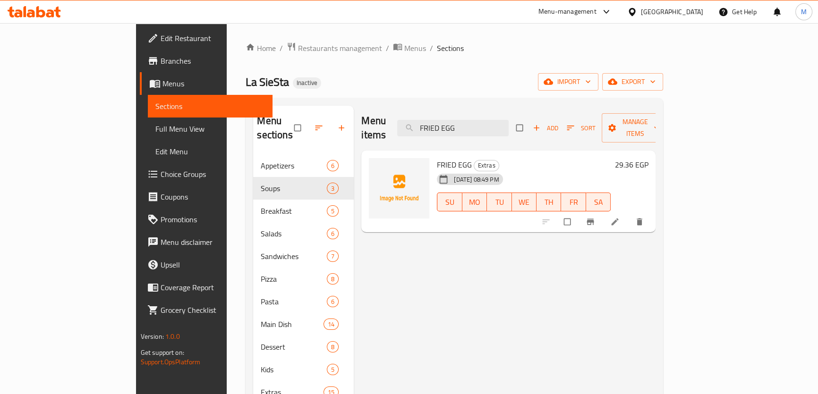
drag, startPoint x: 525, startPoint y: 121, endPoint x: 294, endPoint y: 122, distance: 230.5
click at [316, 122] on div "Menu sections Appetizers 6 Soups 3 Breakfast 5 Salads 6 Sandwiches 7 Pizza 8 Pa…" at bounding box center [454, 359] width 402 height 506
paste input "Soft"
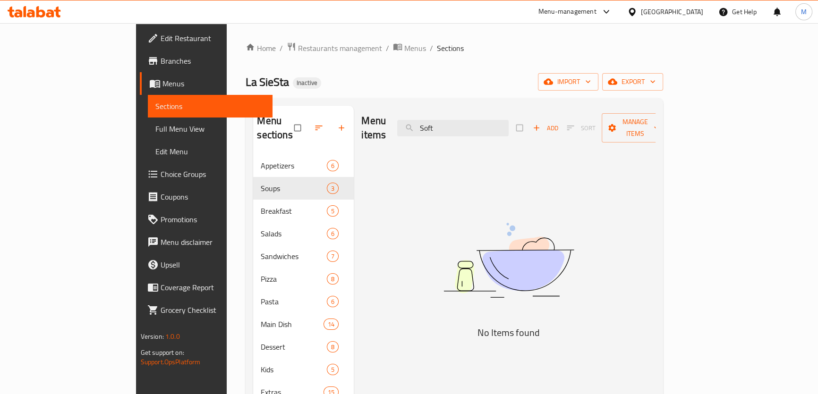
drag, startPoint x: 498, startPoint y: 122, endPoint x: 359, endPoint y: 121, distance: 139.4
click at [377, 122] on div "Menu items Soft Add Sort Manage items" at bounding box center [508, 128] width 294 height 45
paste input "FRESH SMOOTHIES"
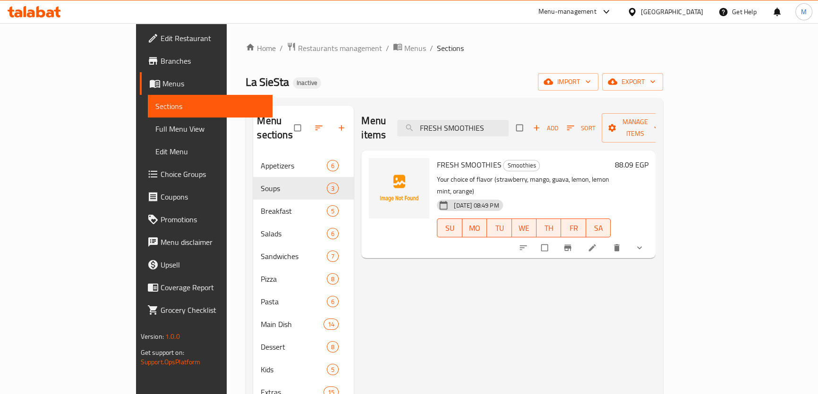
click at [644, 243] on icon "show more" at bounding box center [639, 247] width 9 height 9
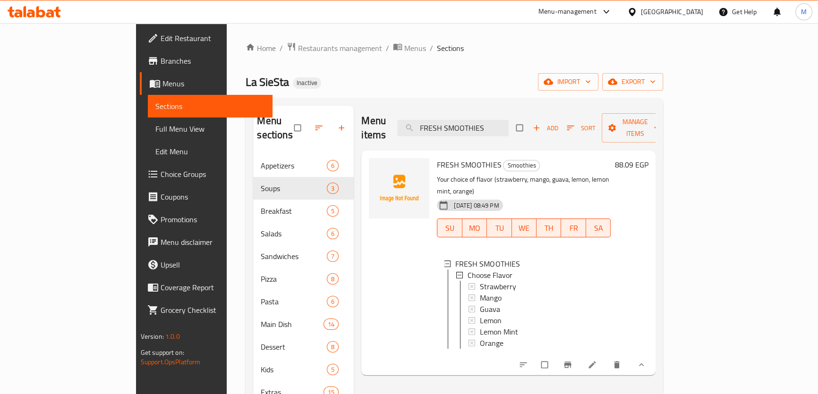
drag, startPoint x: 544, startPoint y: 122, endPoint x: 333, endPoint y: 122, distance: 211.6
click at [361, 122] on div "Menu items FRESH SMOOTHIES Add Sort Manage items" at bounding box center [508, 128] width 294 height 45
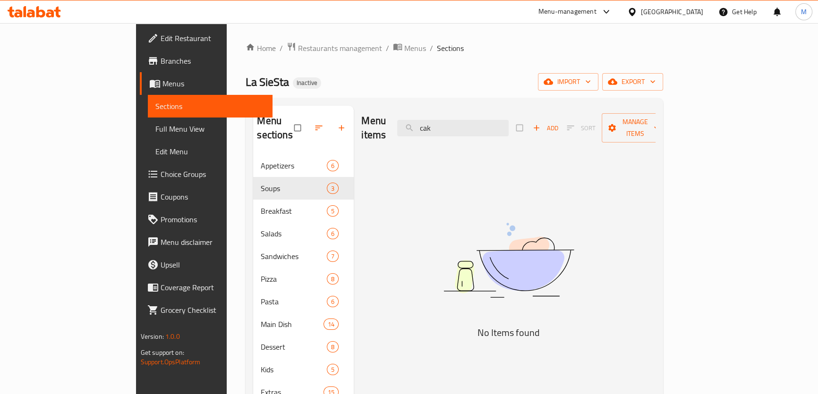
drag, startPoint x: 487, startPoint y: 120, endPoint x: 384, endPoint y: 121, distance: 103.5
click at [394, 121] on div "Menu items cak Add Sort Manage items" at bounding box center [508, 128] width 294 height 45
paste input "MILK SHAKE"
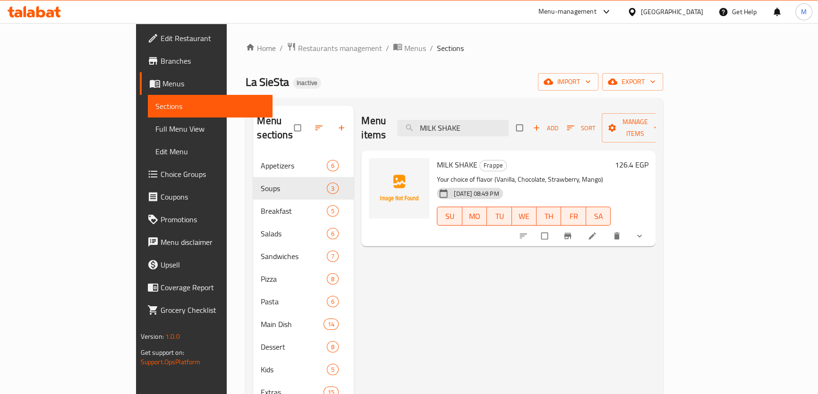
drag, startPoint x: 518, startPoint y: 115, endPoint x: 339, endPoint y: 94, distance: 180.7
click at [353, 94] on div "Home / Restaurants management / Menus / Sections La SieSta Inactive import expo…" at bounding box center [455, 330] width 418 height 577
paste input "OJITOS cocktail"
click at [509, 120] on input "MOJITOS cocktail" at bounding box center [452, 128] width 111 height 17
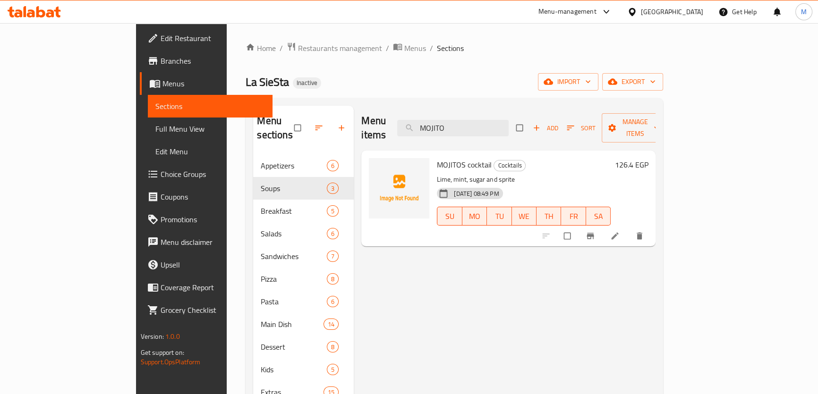
drag, startPoint x: 510, startPoint y: 127, endPoint x: 333, endPoint y: 118, distance: 176.9
click at [361, 119] on div "Menu items MOJITO Add Sort Manage items" at bounding box center [508, 128] width 294 height 45
paste input "IX BERRY SMOOTHIES"
drag, startPoint x: 541, startPoint y: 125, endPoint x: 367, endPoint y: 123, distance: 173.8
click at [373, 123] on div "Menu items MIX BERRY SMOOT Add Sort Manage items" at bounding box center [508, 128] width 294 height 45
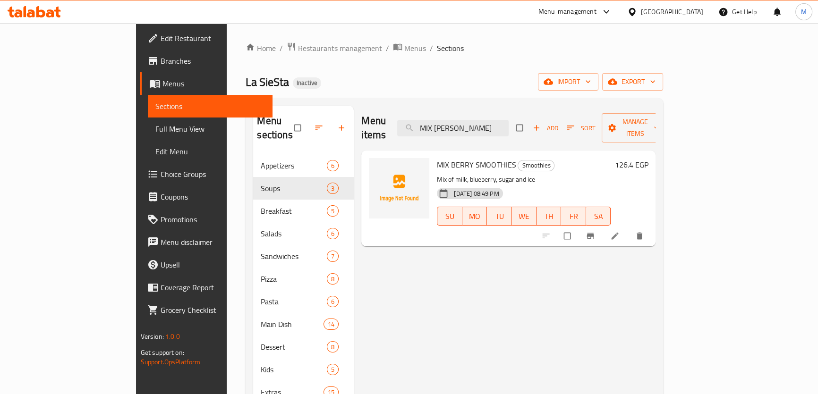
paste input "JUCY LUCY sandwich"
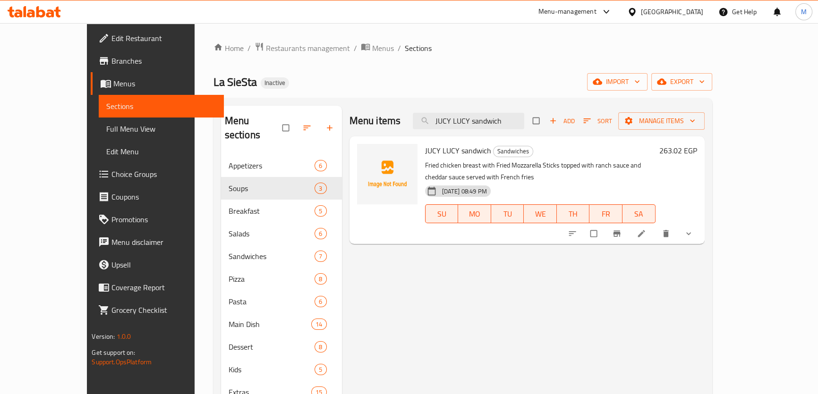
drag, startPoint x: 539, startPoint y: 118, endPoint x: 384, endPoint y: 118, distance: 155.4
click at [404, 118] on div "Menu items JUCY LUCY sandwich Add Sort Manage items" at bounding box center [527, 121] width 355 height 31
paste input "SPICY CHICKEN WRAP"
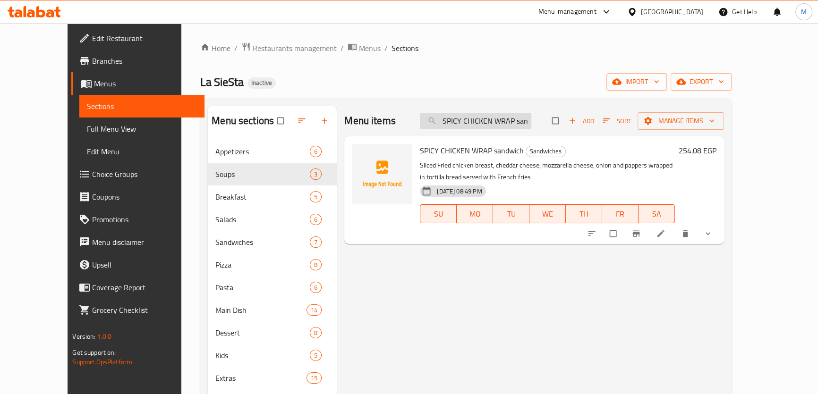
click at [517, 120] on input "SPICY CHICKEN WRAP sandwich" at bounding box center [475, 121] width 111 height 17
paste input "HOTDOG OMELETTE"
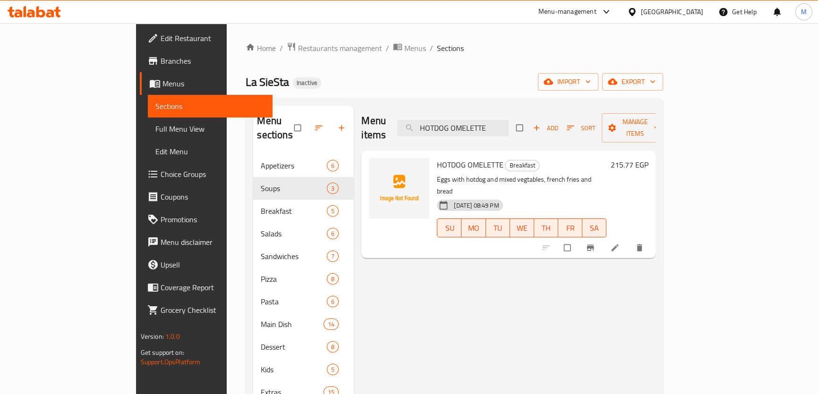
type input "HOTDOG OMELETTE"
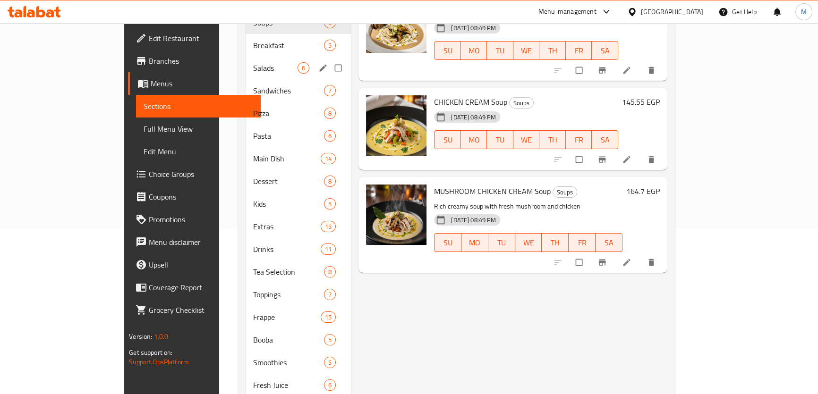
scroll to position [171, 0]
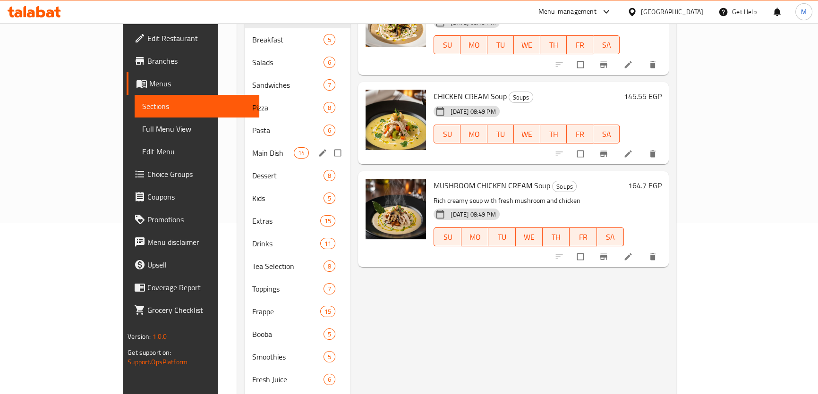
click at [256, 124] on div "Pasta 6" at bounding box center [298, 130] width 106 height 23
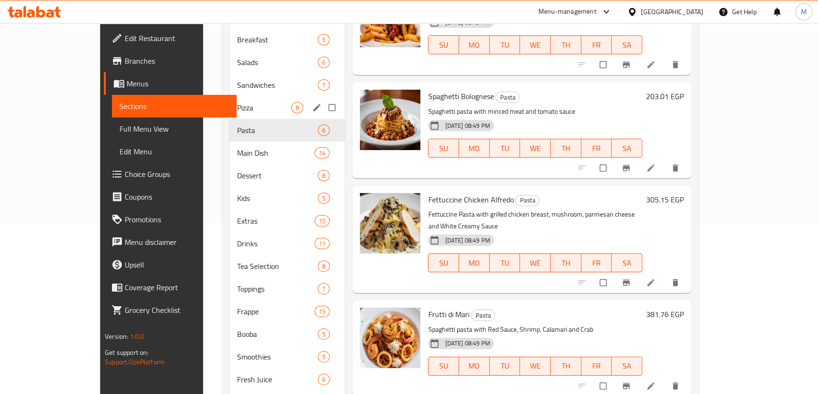
click at [230, 96] on div "Pizza 8" at bounding box center [288, 107] width 116 height 23
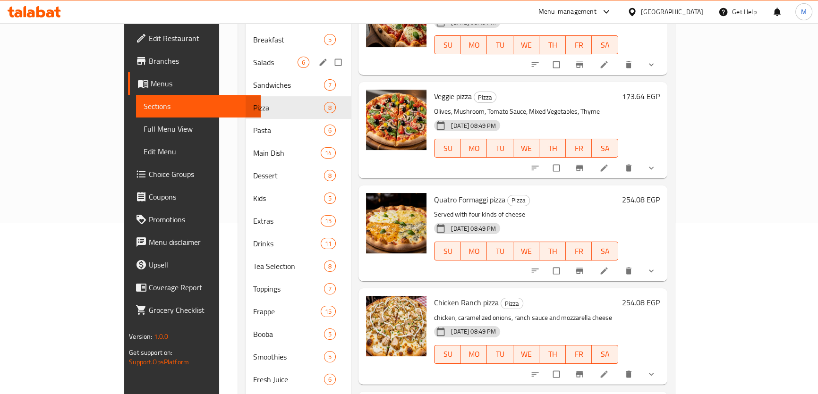
click at [253, 57] on span "Salads" at bounding box center [275, 62] width 44 height 11
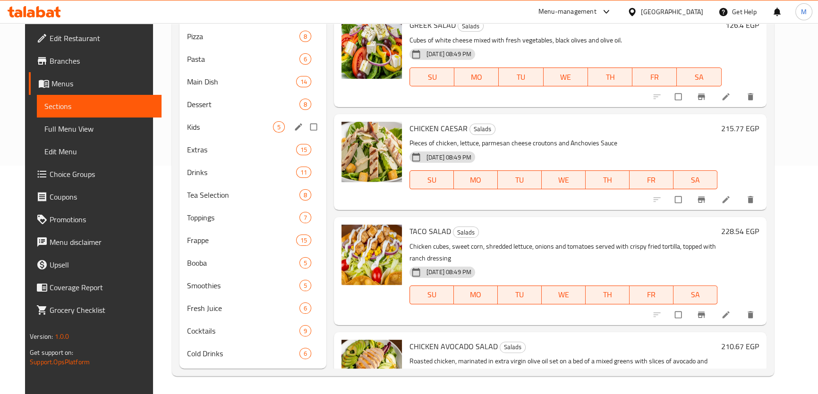
scroll to position [229, 0]
click at [223, 251] on div "Booba 5" at bounding box center [252, 262] width 147 height 23
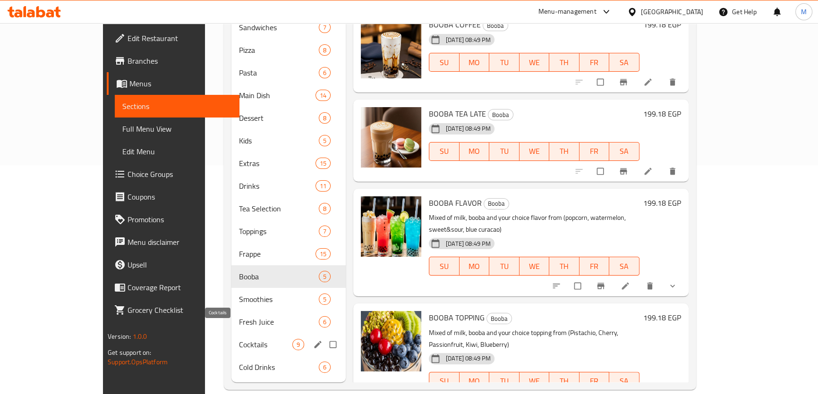
click at [239, 339] on span "Cocktails" at bounding box center [265, 344] width 53 height 11
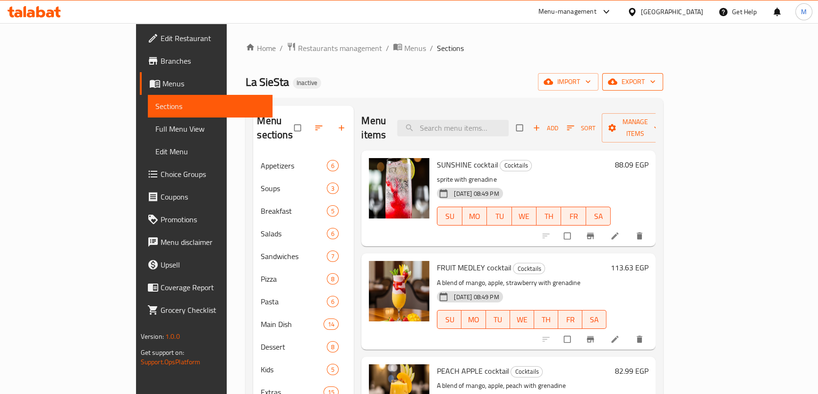
click at [658, 86] on icon "button" at bounding box center [652, 81] width 9 height 9
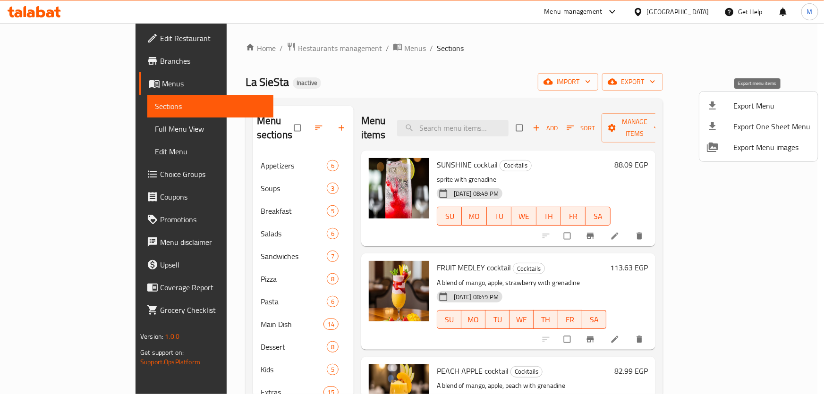
click at [752, 108] on span "Export Menu" at bounding box center [772, 105] width 77 height 11
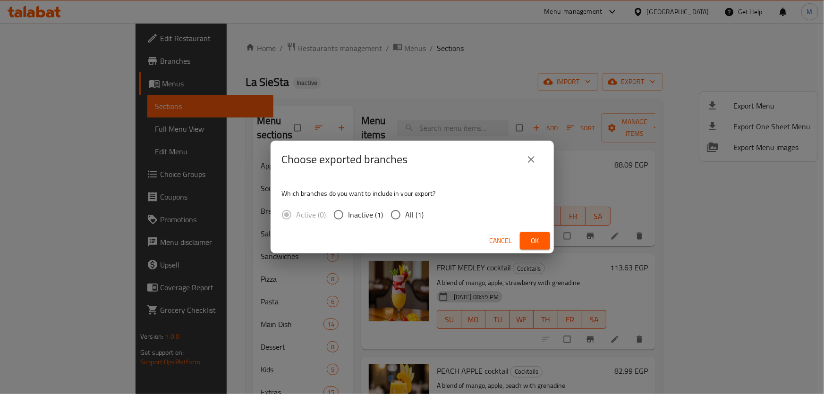
click at [388, 216] on input "All (1)" at bounding box center [396, 215] width 20 height 20
radio input "true"
click at [534, 241] on span "Ok" at bounding box center [535, 241] width 15 height 12
